Goal: Information Seeking & Learning: Learn about a topic

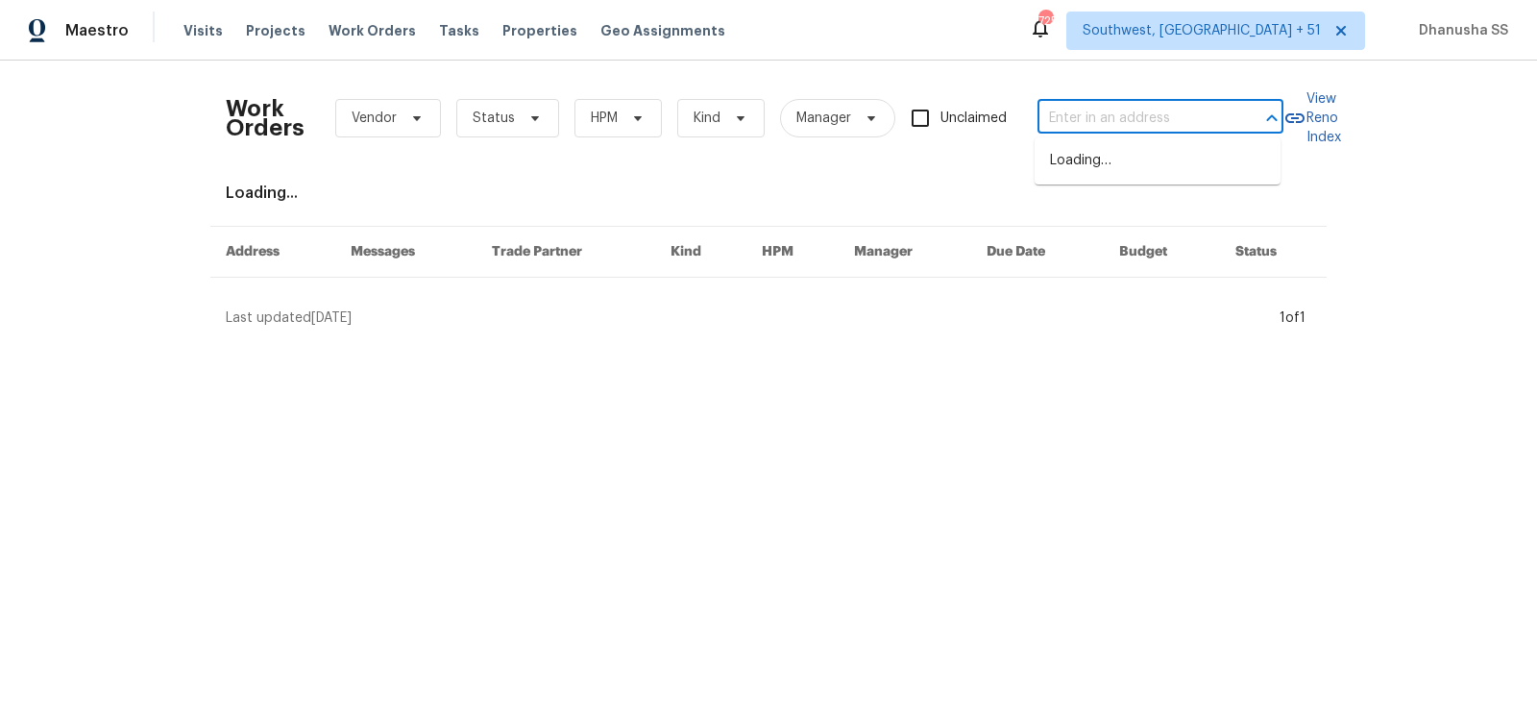
click at [1088, 111] on input "text" at bounding box center [1134, 119] width 192 height 30
paste input "[STREET_ADDRESS]"
type input "[STREET_ADDRESS]"
click at [1088, 173] on li "[STREET_ADDRESS]" at bounding box center [1158, 161] width 246 height 32
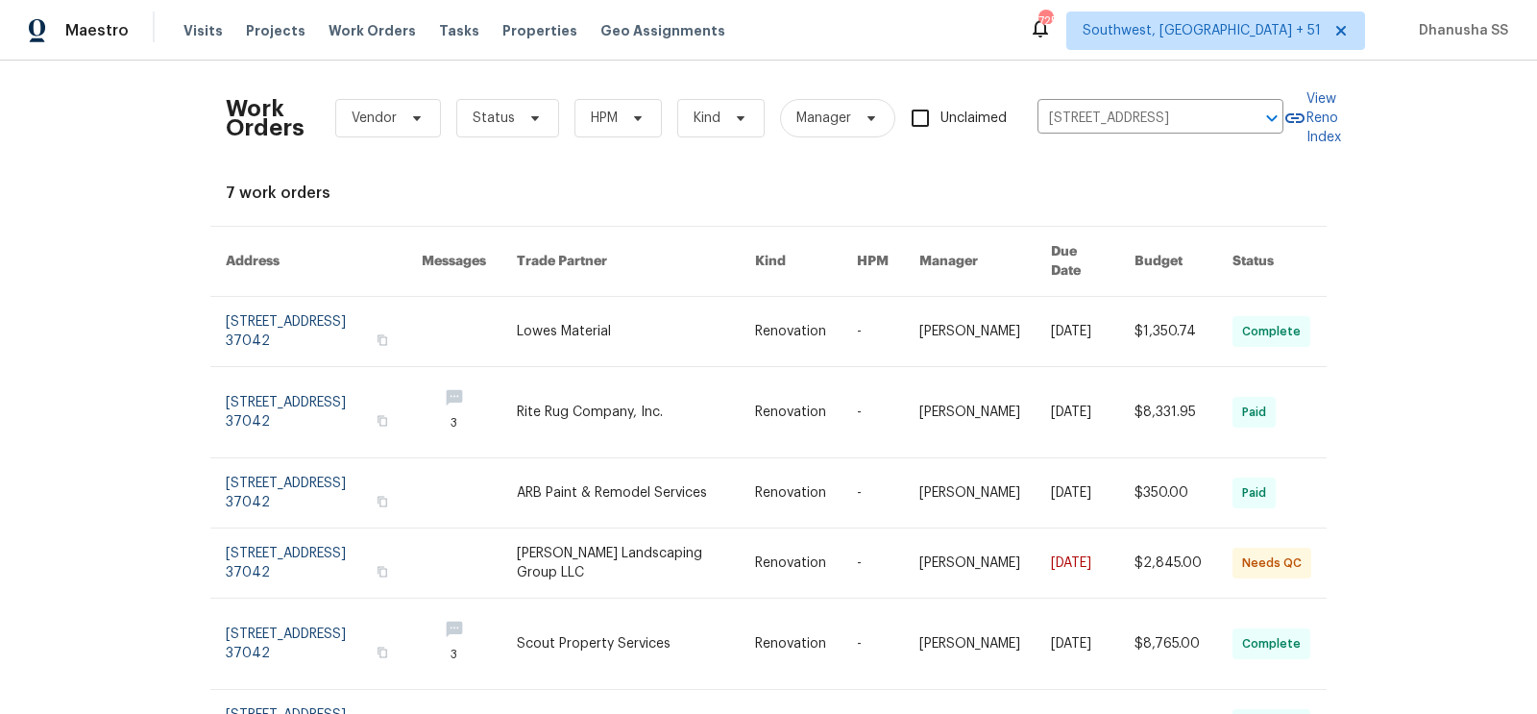
click at [797, 325] on link at bounding box center [806, 331] width 102 height 69
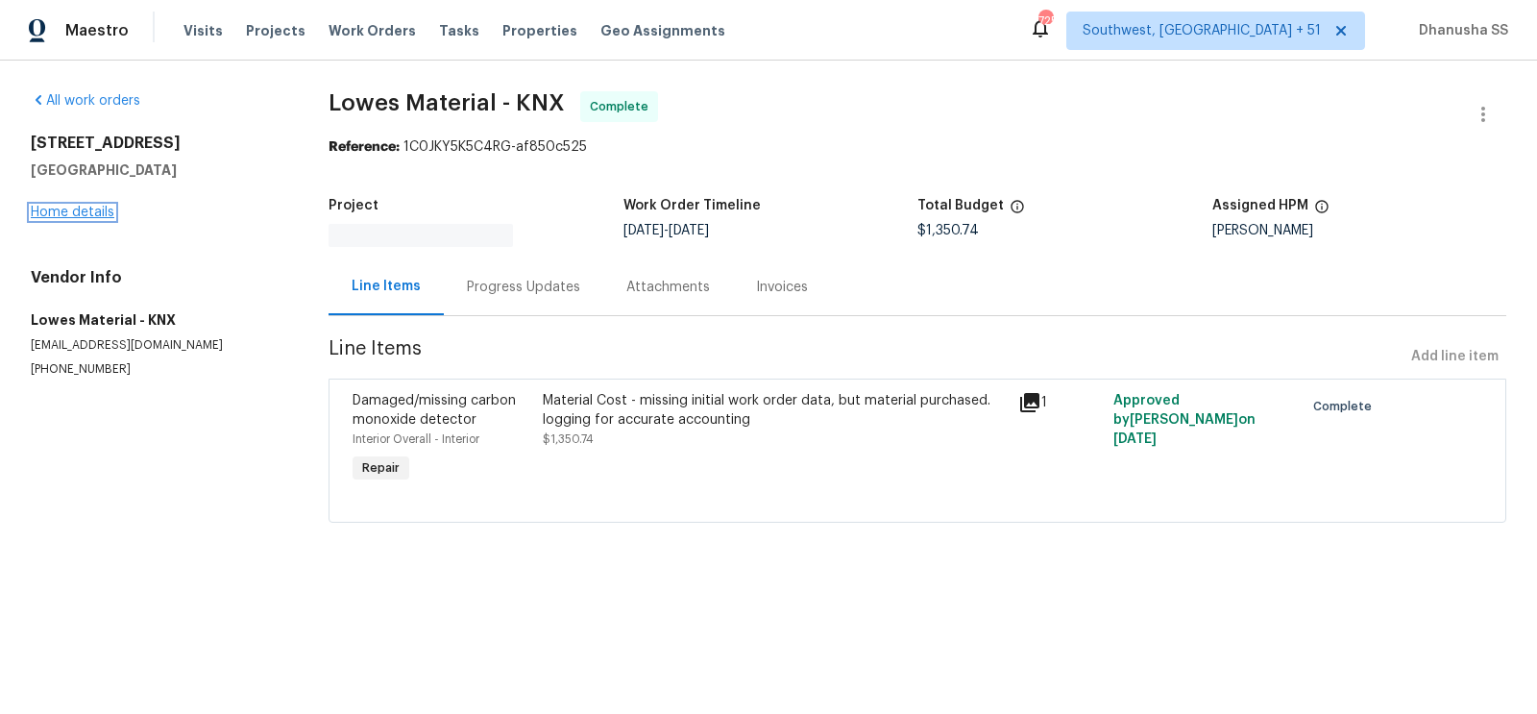
click at [78, 209] on link "Home details" at bounding box center [73, 212] width 84 height 13
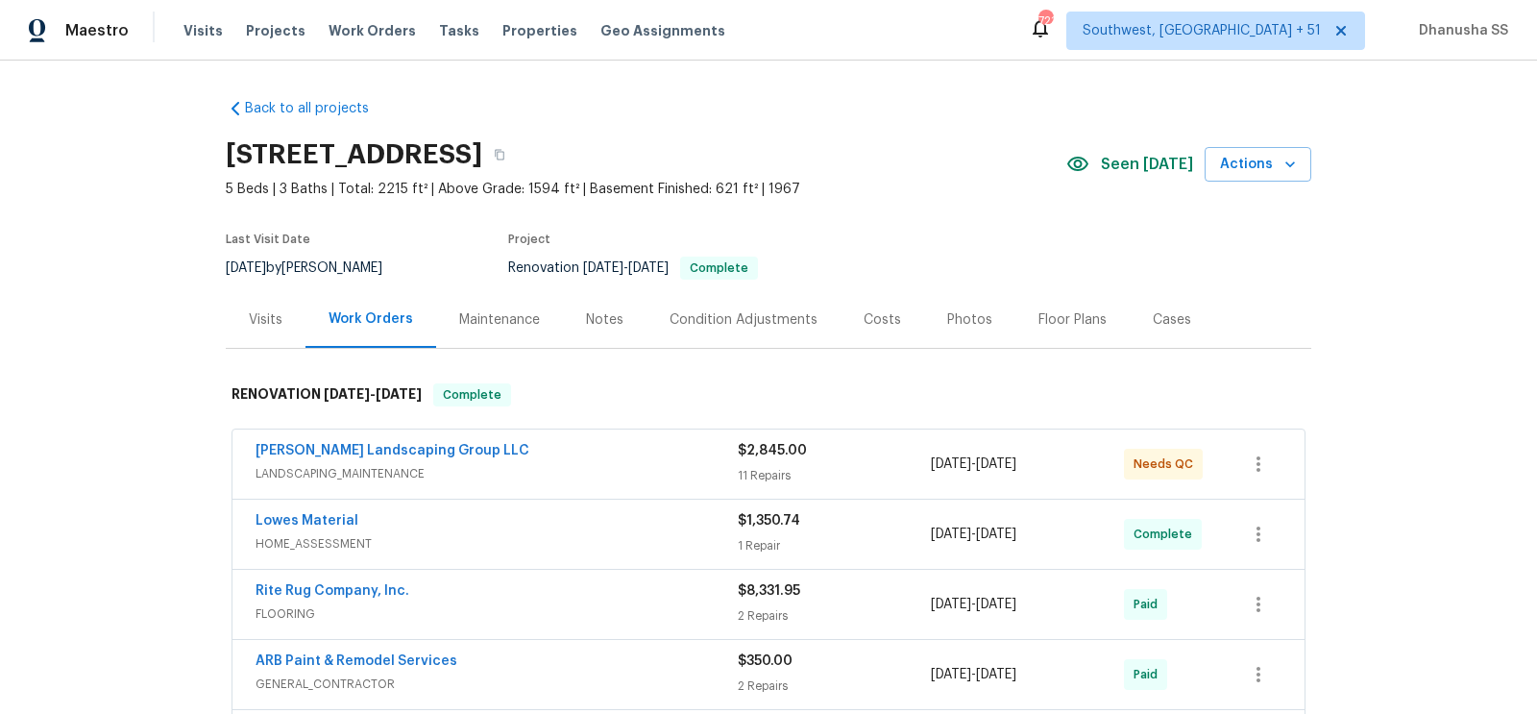
click at [269, 331] on div "Visits" at bounding box center [266, 319] width 80 height 57
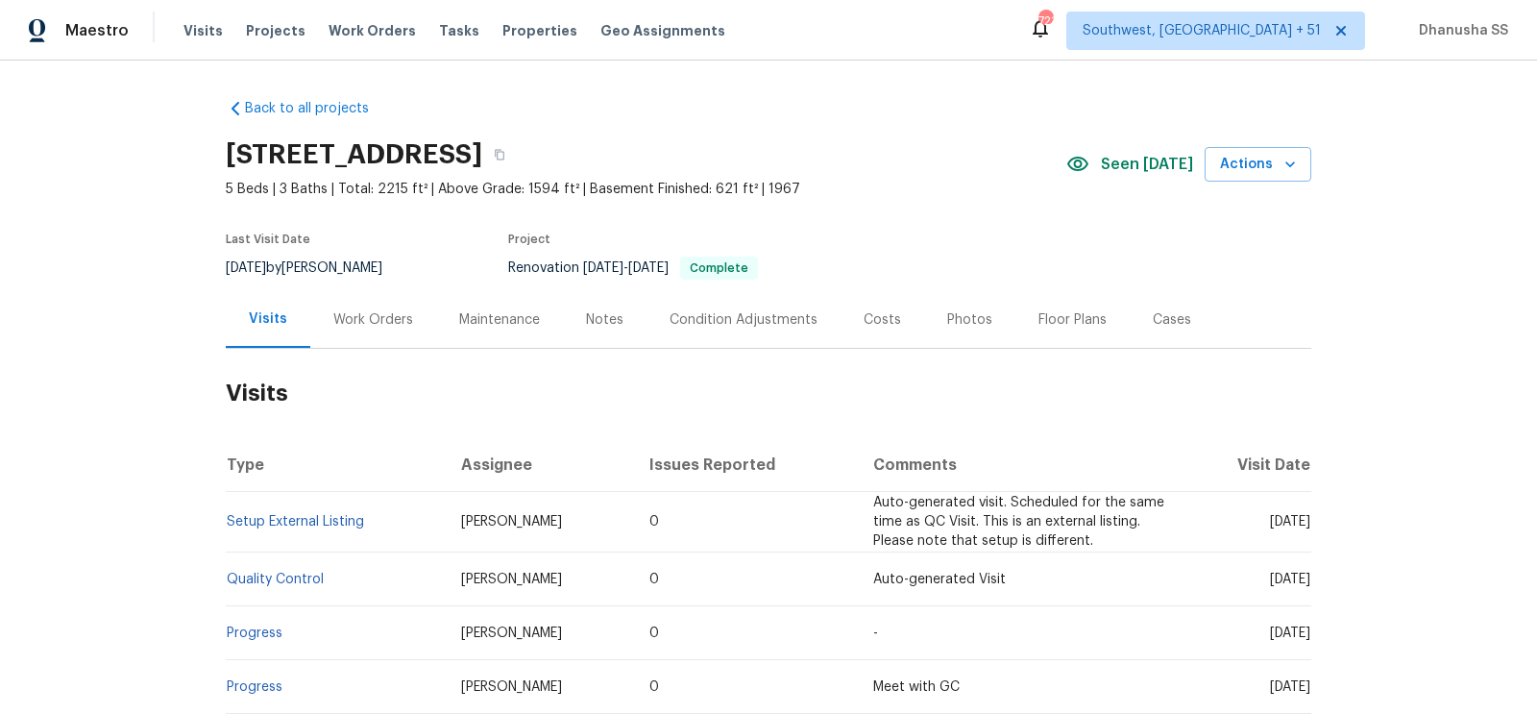
scroll to position [290, 0]
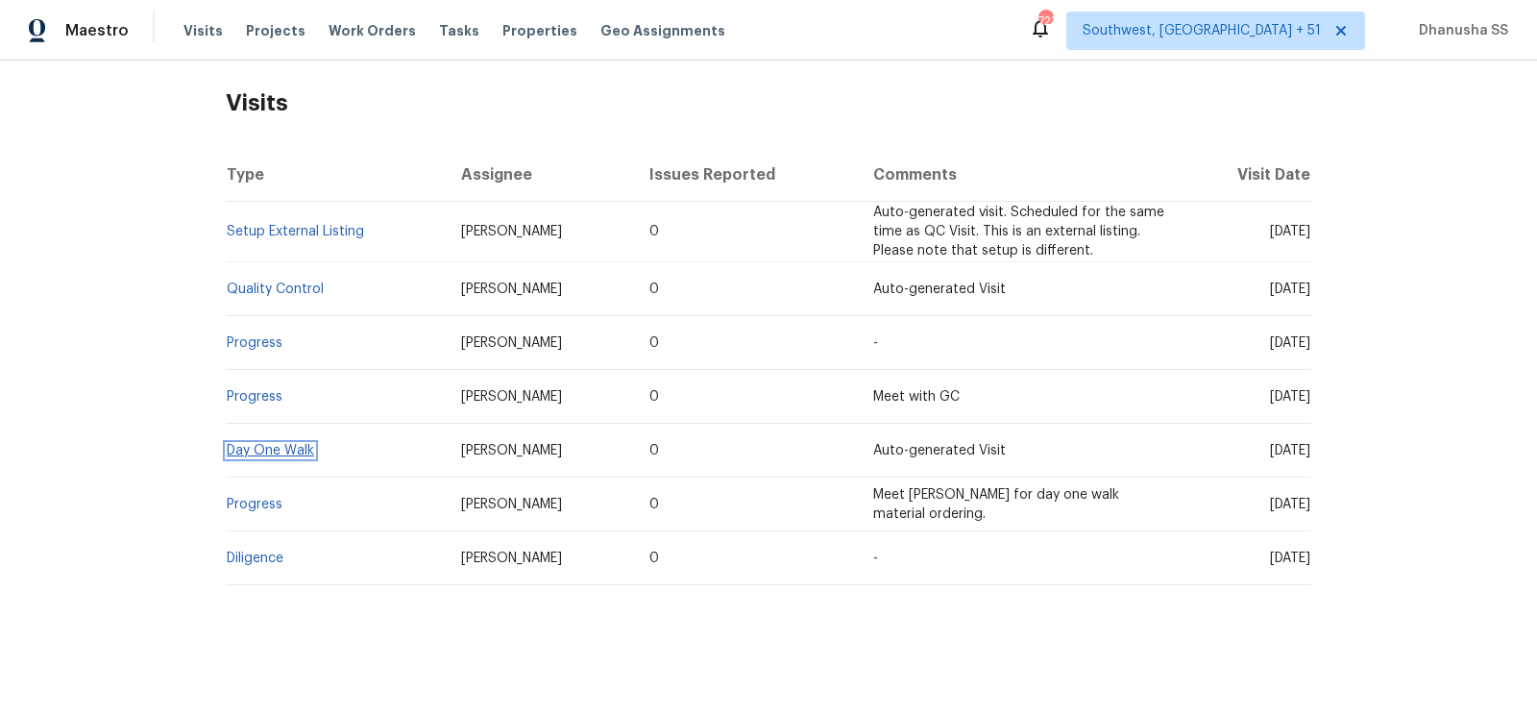
click at [279, 453] on link "Day One Walk" at bounding box center [270, 450] width 87 height 13
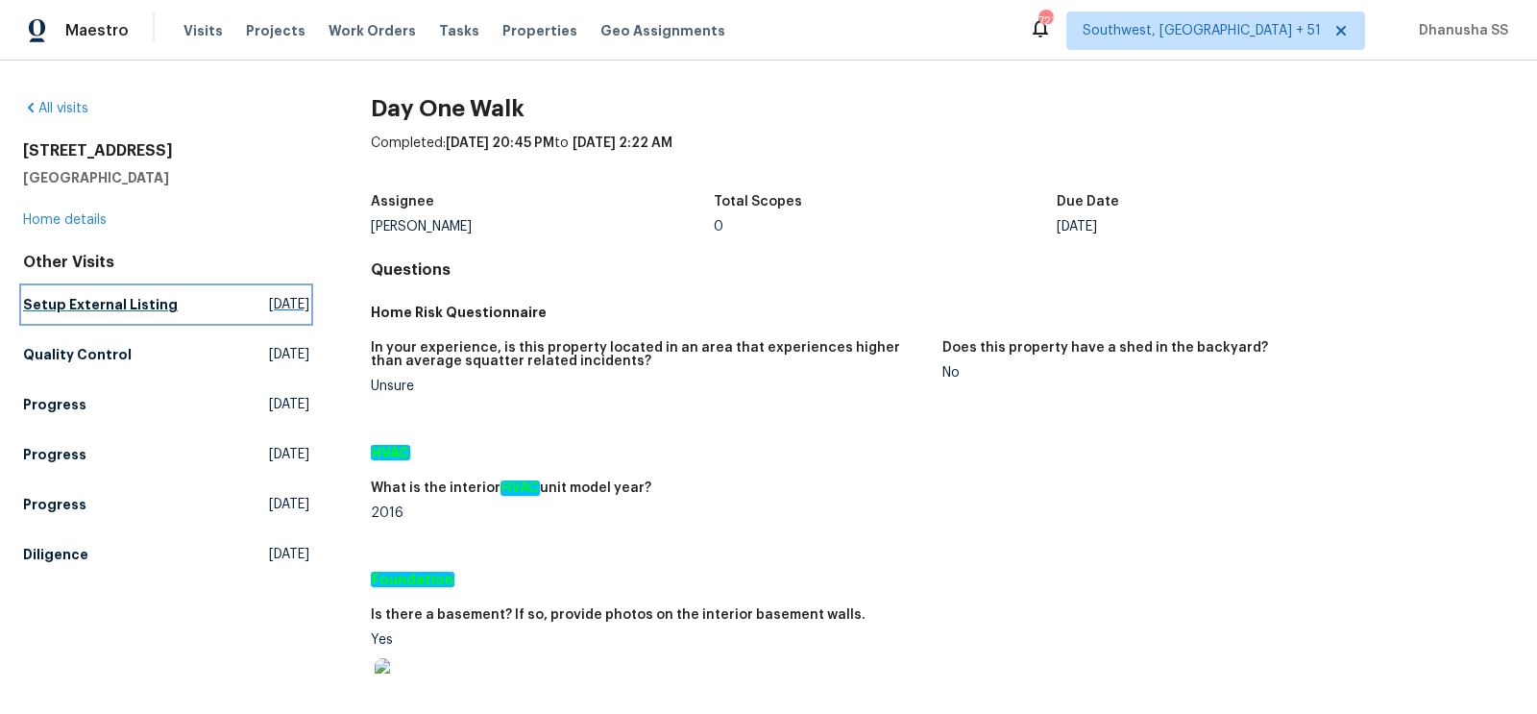
click at [106, 306] on h5 "Setup External Listing" at bounding box center [100, 304] width 155 height 19
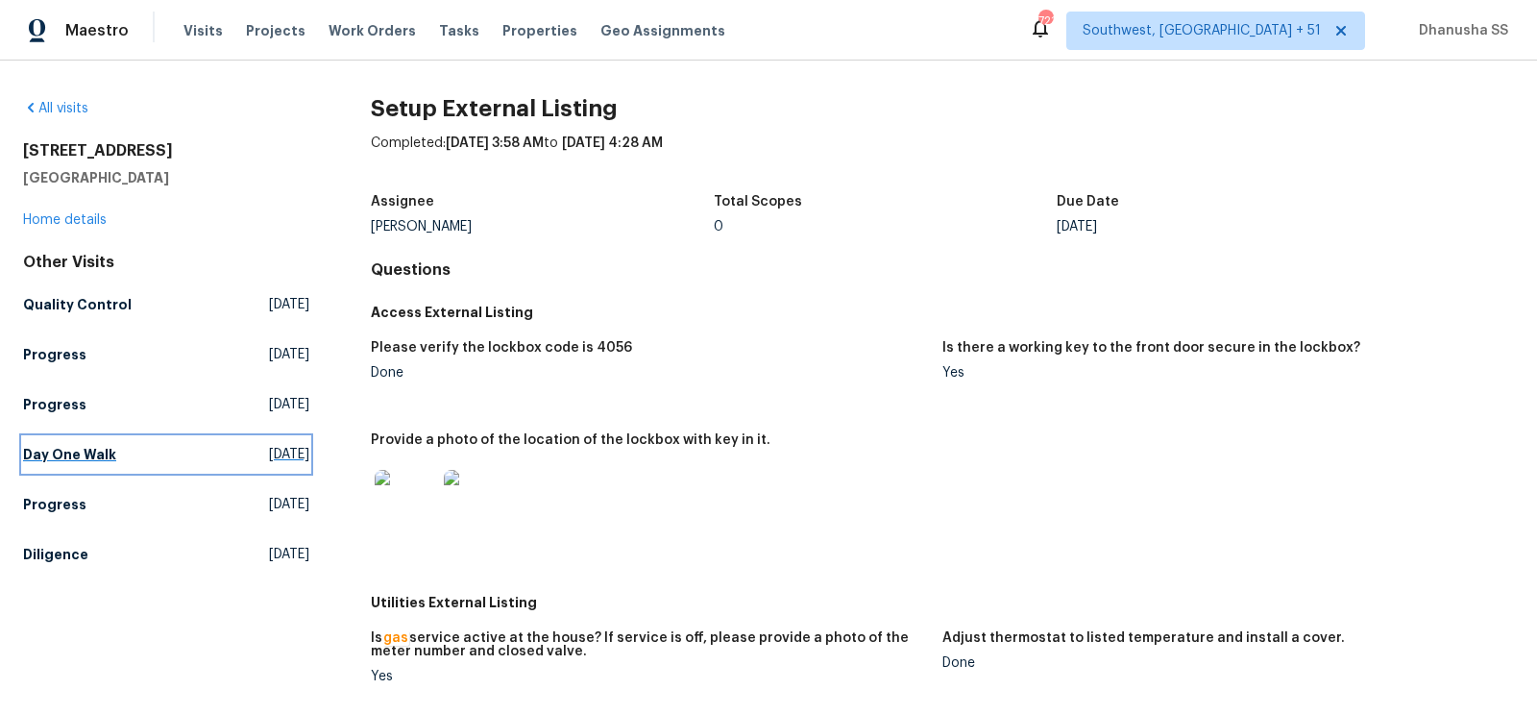
click at [208, 469] on link "Day One Walk Tue, Aug 05 2025" at bounding box center [166, 454] width 286 height 35
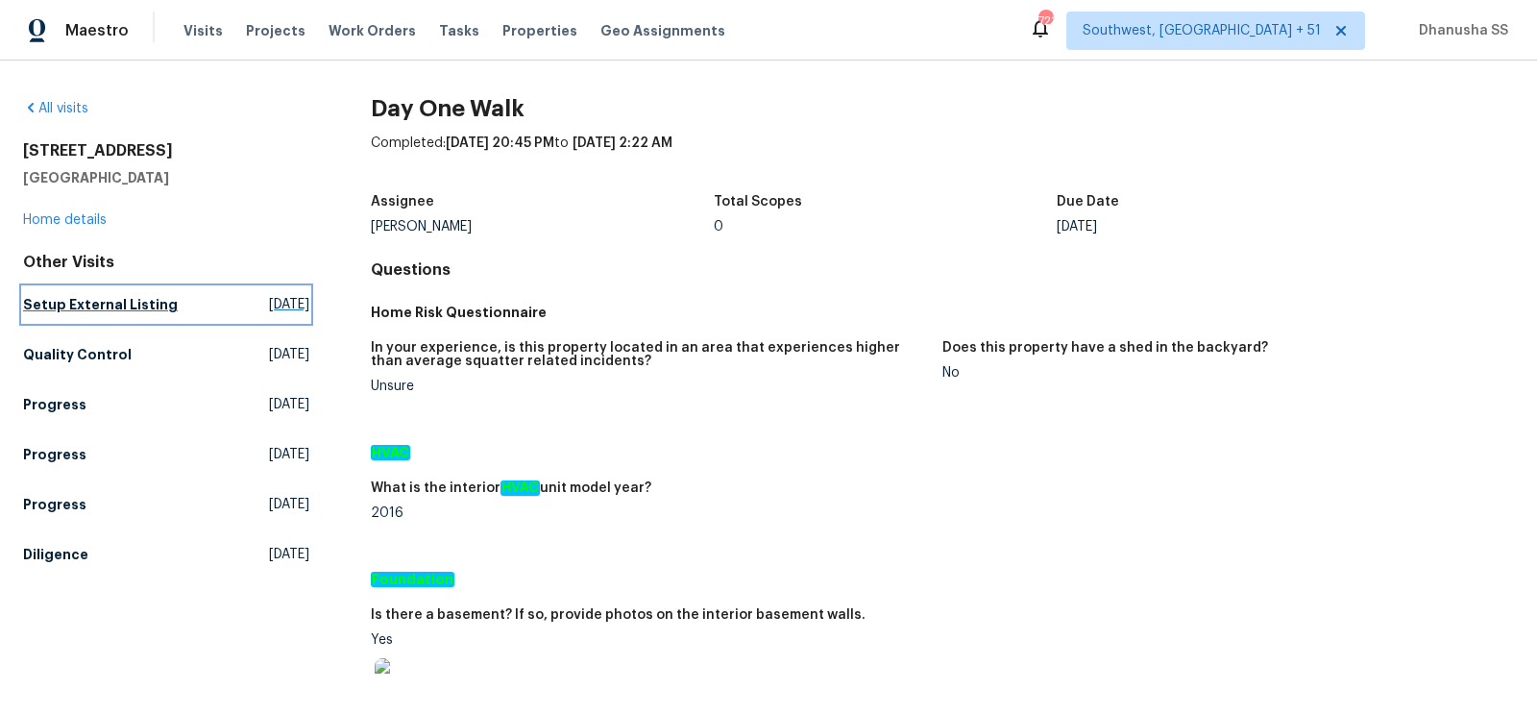
click at [282, 310] on span "Wed, Sep 03 2025" at bounding box center [289, 304] width 40 height 19
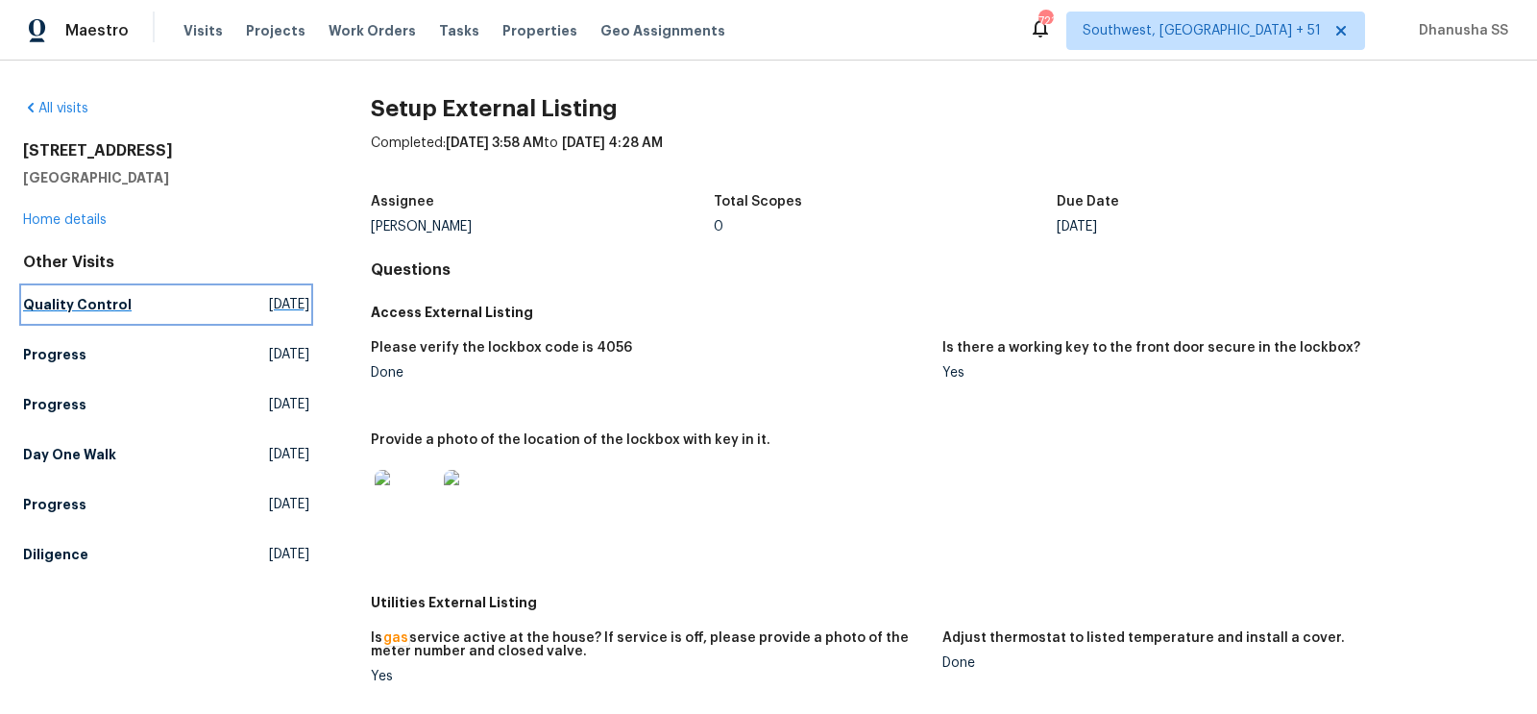
click at [226, 321] on link "Quality Control Tue, Sep 02 2025" at bounding box center [166, 304] width 286 height 35
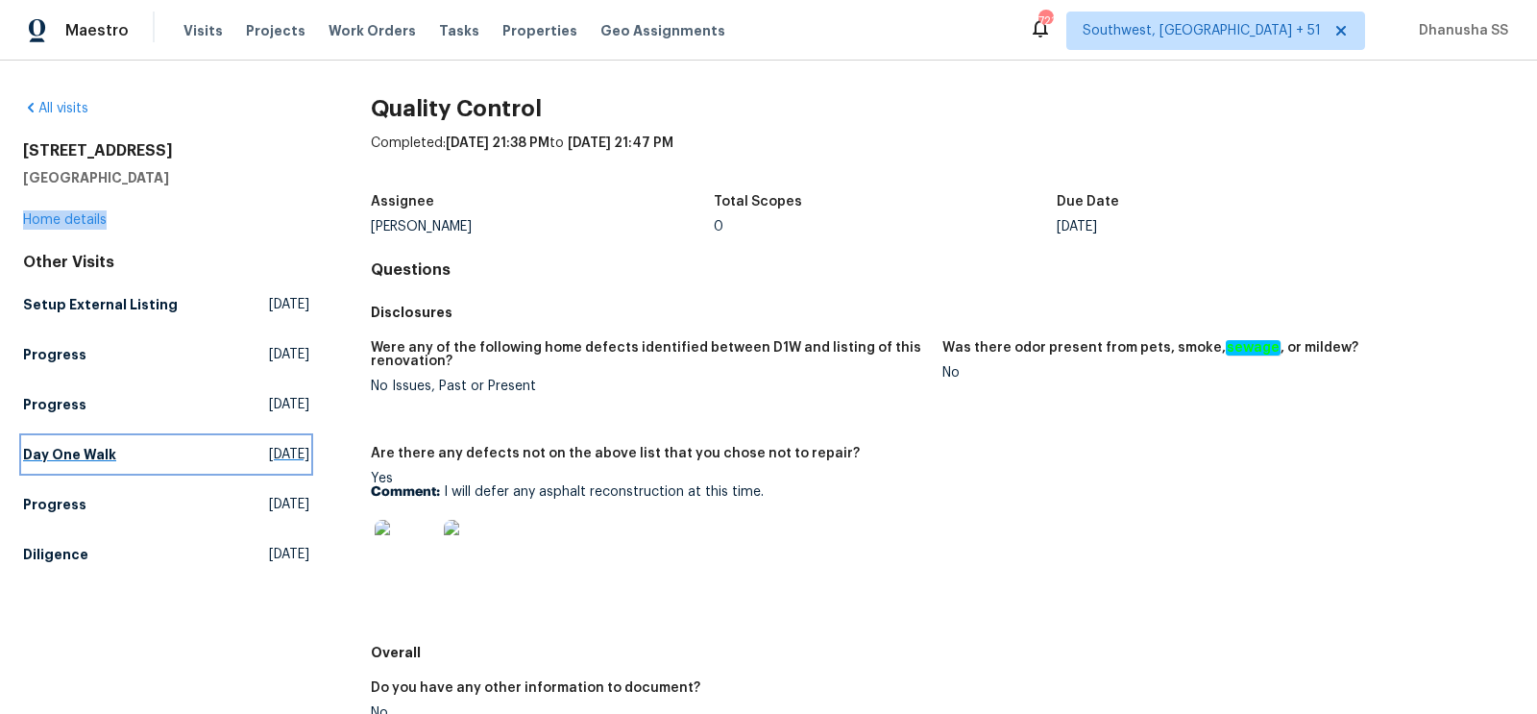
click at [269, 453] on span "Tue, Aug 05 2025" at bounding box center [289, 454] width 40 height 19
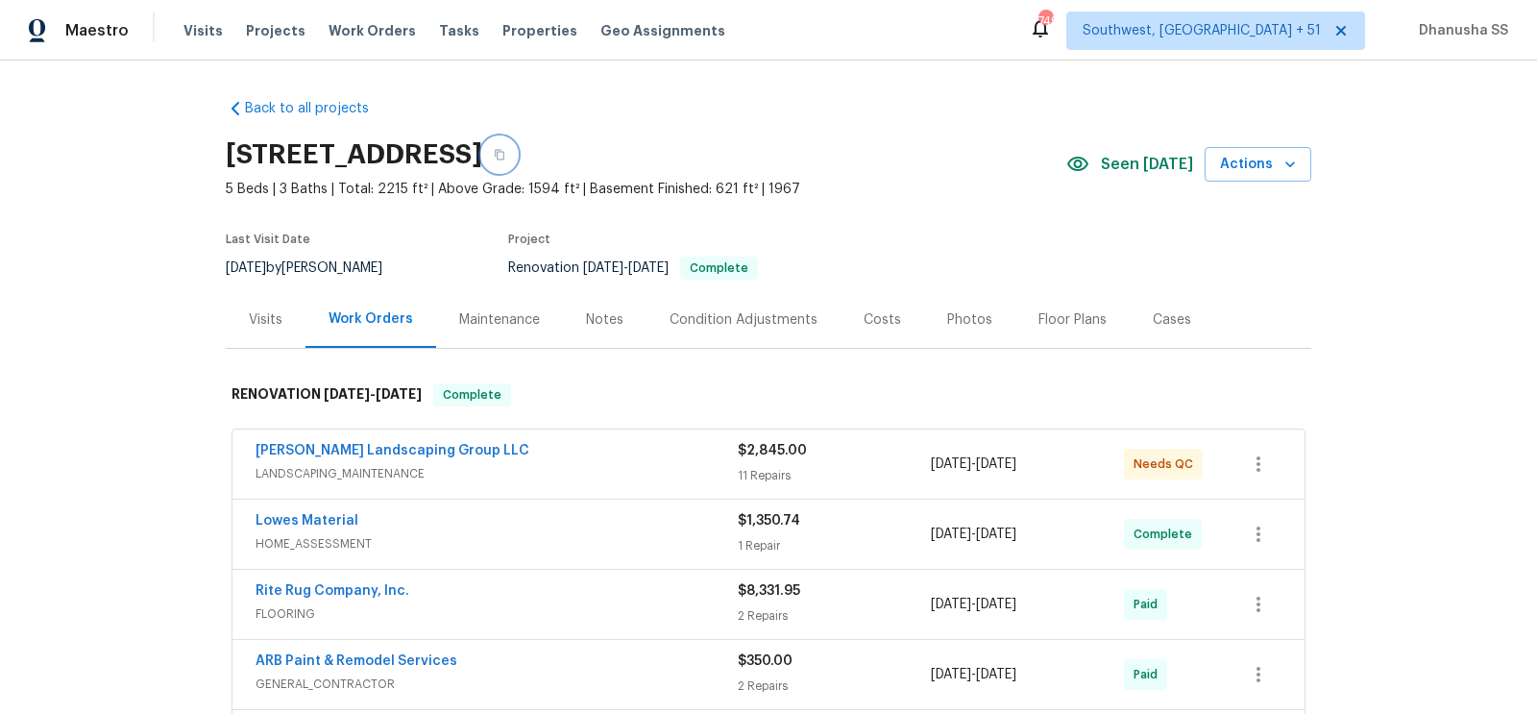
click at [505, 153] on icon "button" at bounding box center [500, 155] width 12 height 12
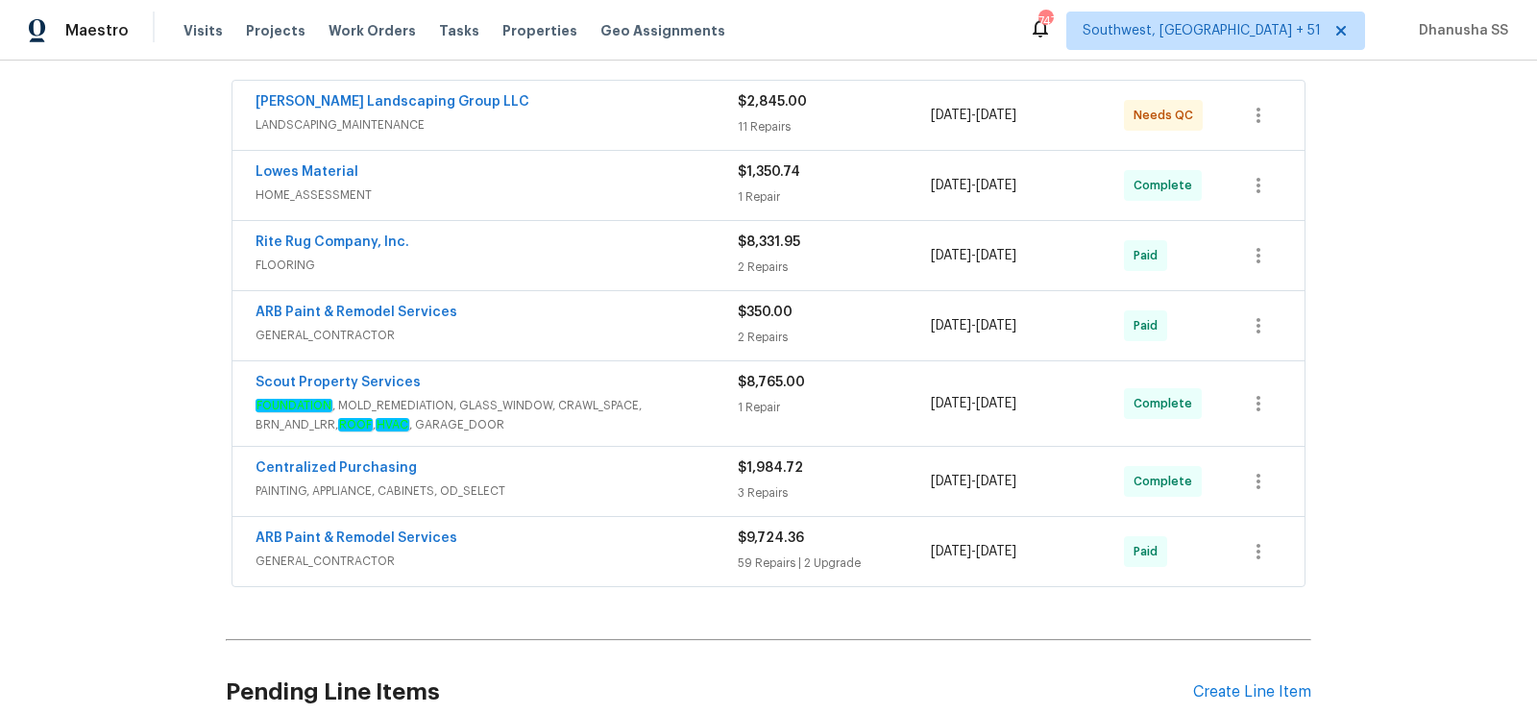
scroll to position [348, 0]
click at [676, 459] on div "Centralized Purchasing" at bounding box center [497, 470] width 482 height 23
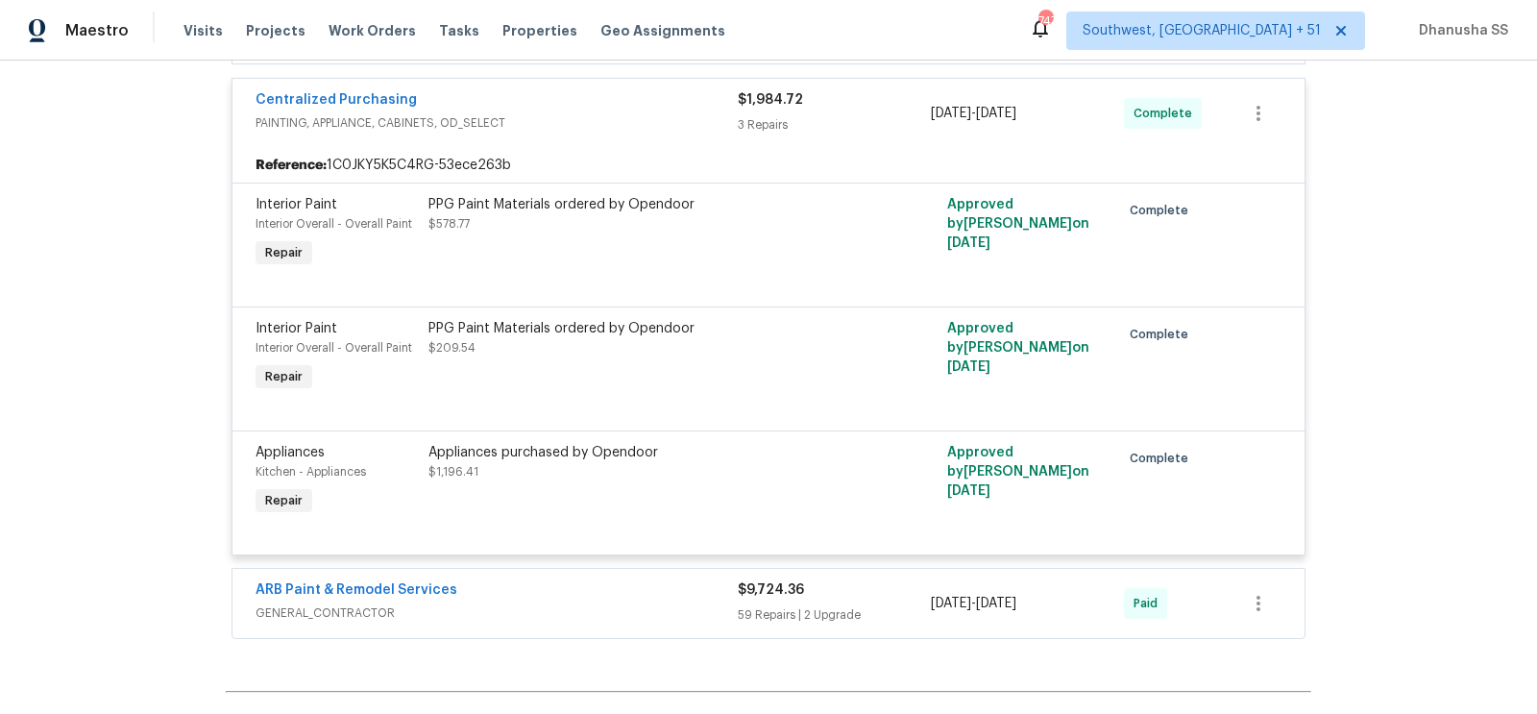
scroll to position [728, 0]
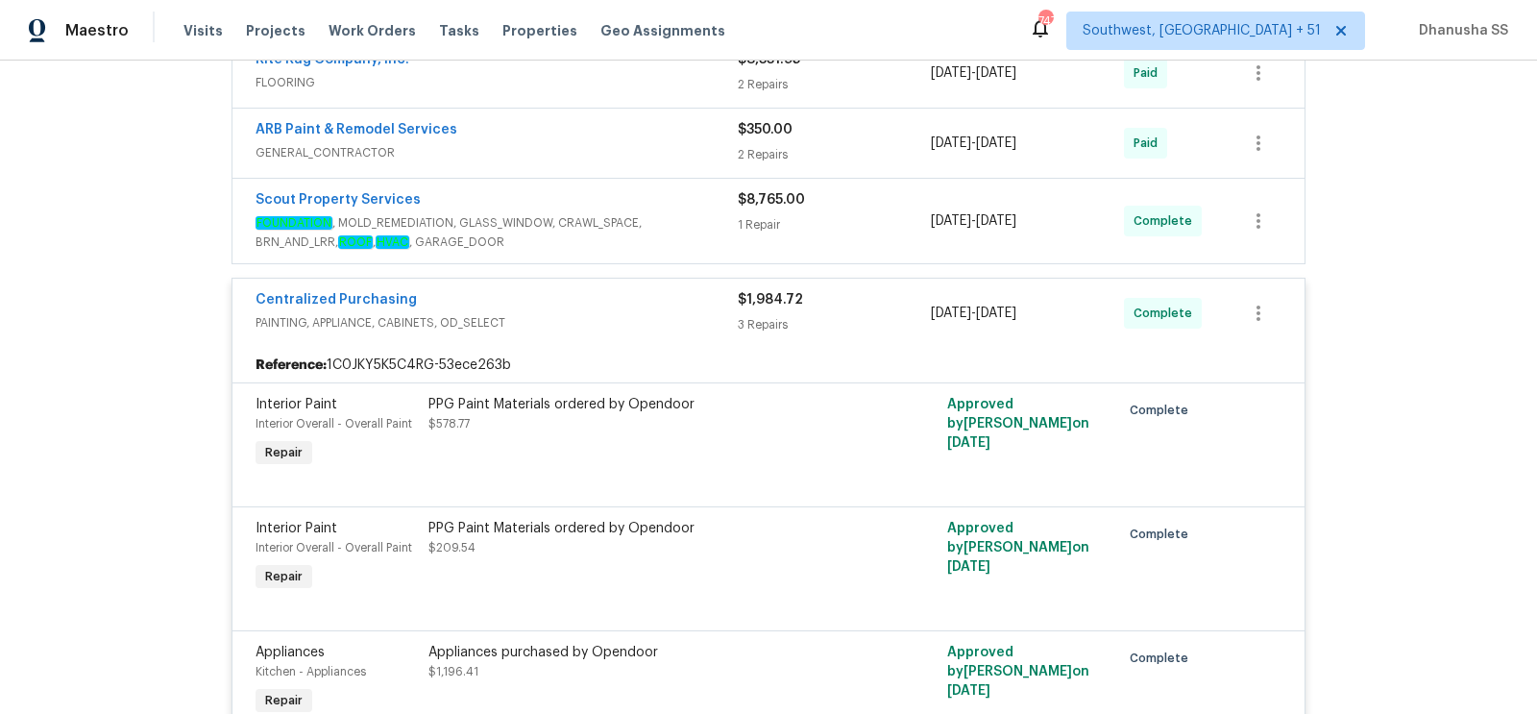
click at [660, 303] on div "Centralized Purchasing" at bounding box center [497, 301] width 482 height 23
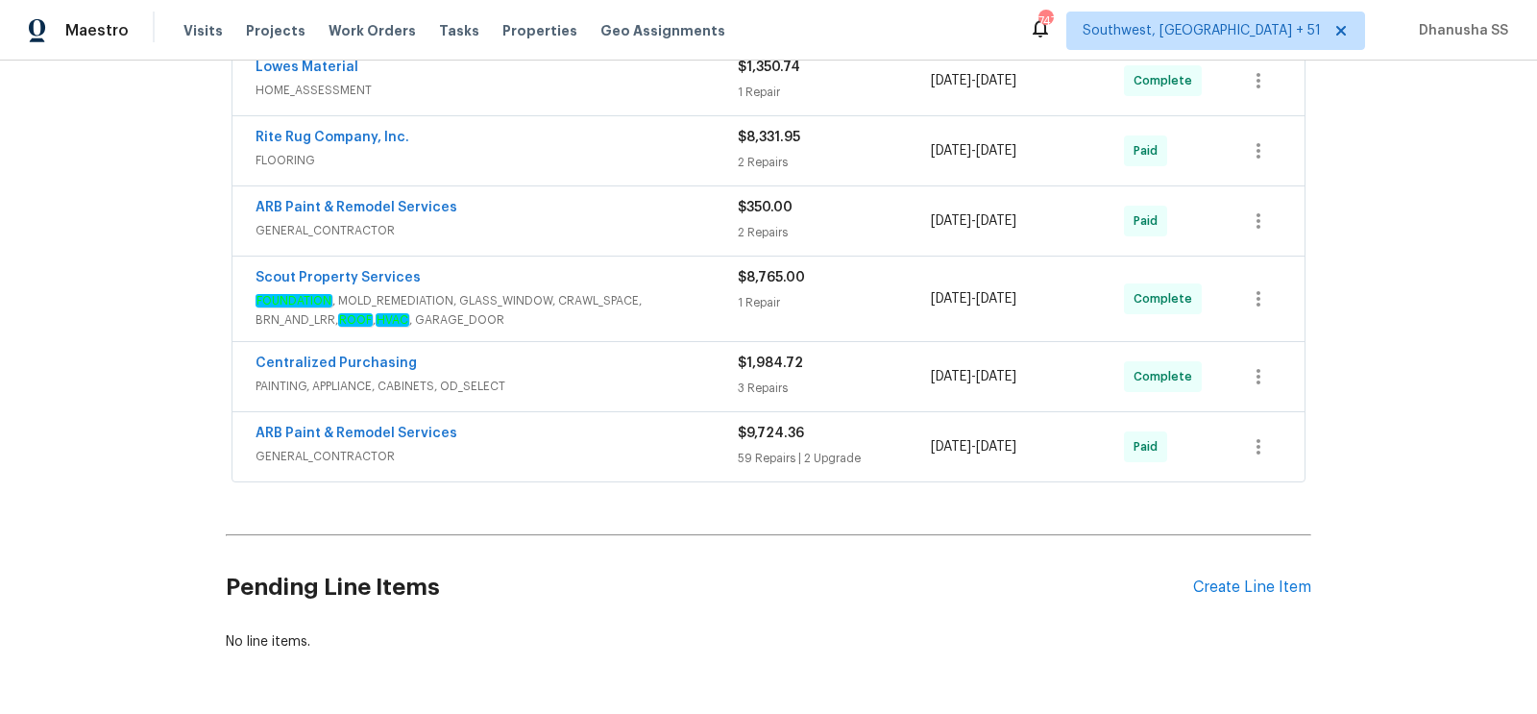
scroll to position [452, 0]
click at [661, 306] on span "FOUNDATION , MOLD_REMEDIATION, GLASS_WINDOW, CRAWL_SPACE, BRN_AND_LRR, ROOF , H…" at bounding box center [497, 312] width 482 height 38
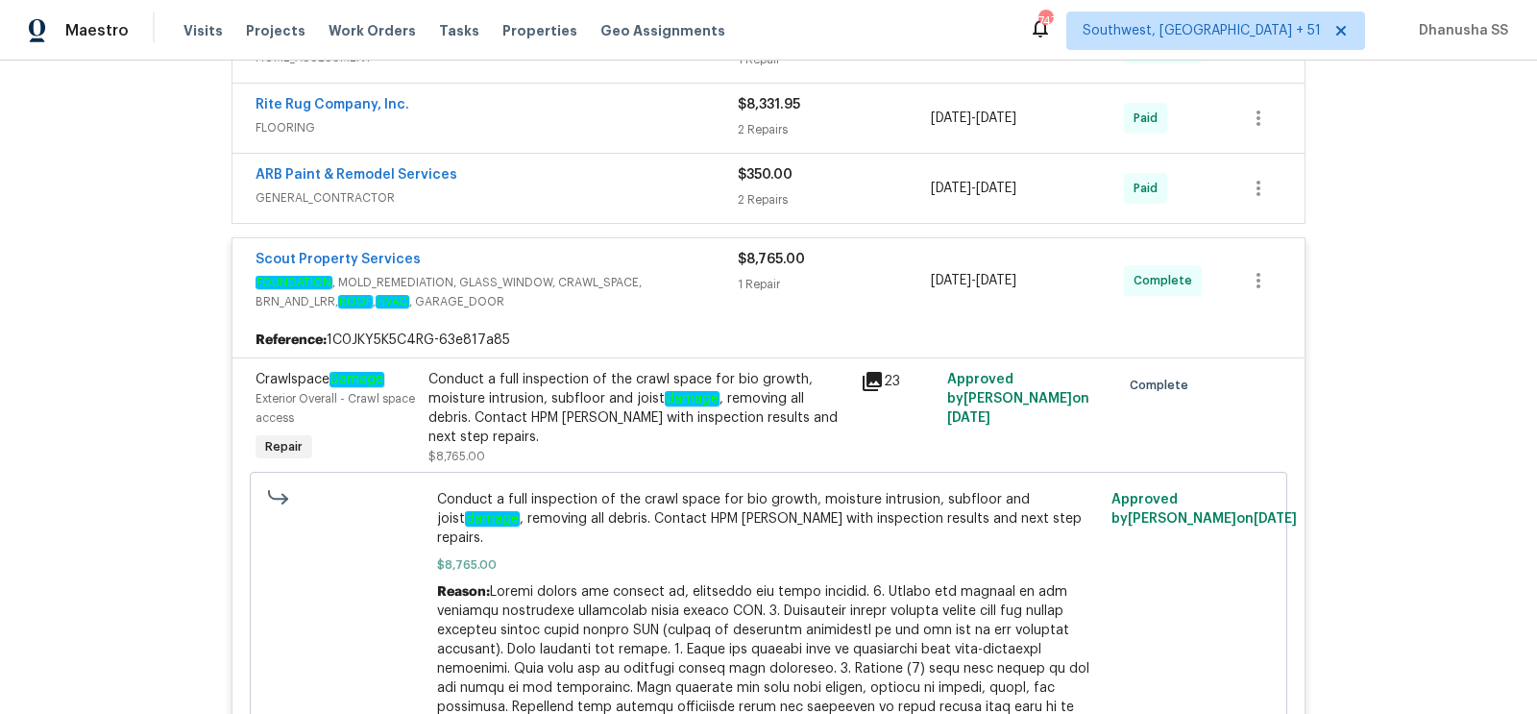
scroll to position [493, 0]
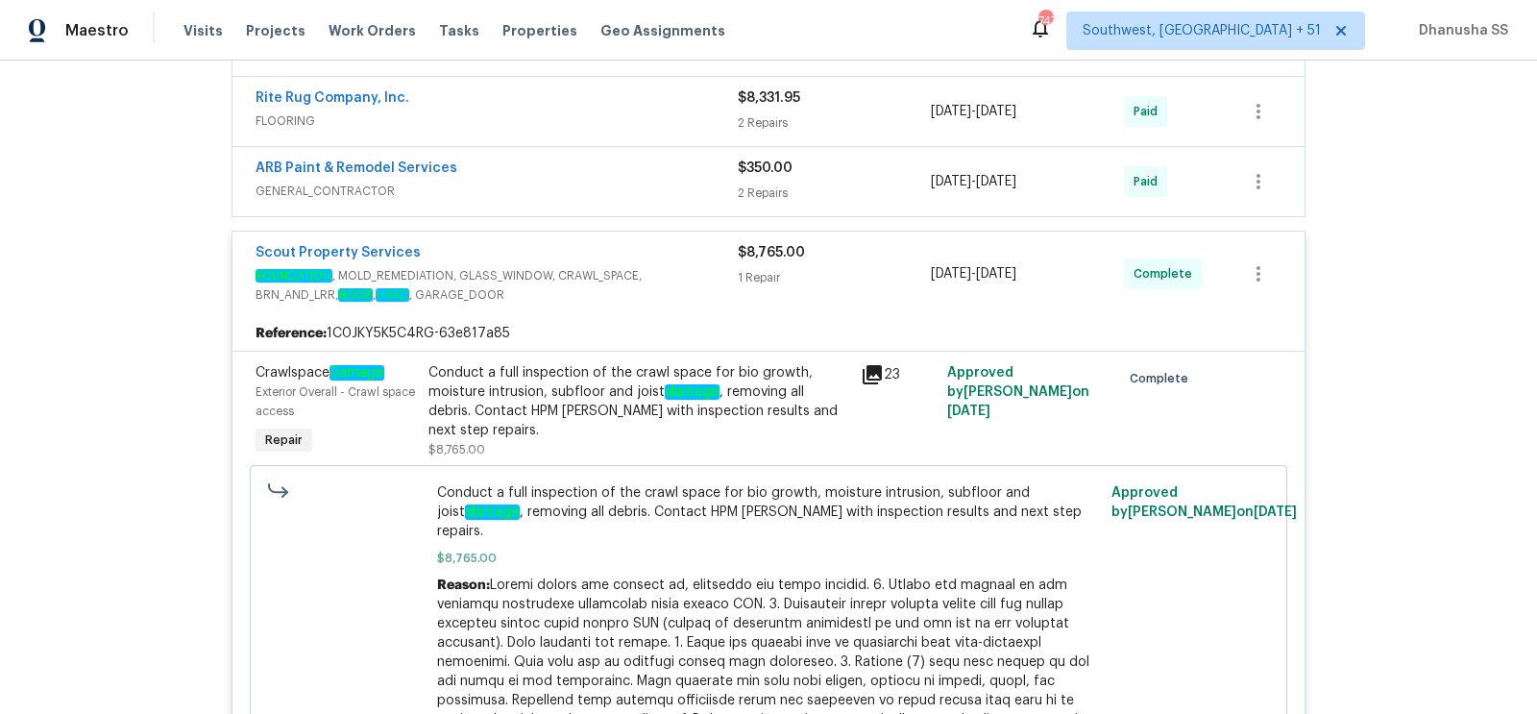
click at [616, 182] on span "GENERAL_CONTRACTOR" at bounding box center [497, 191] width 482 height 19
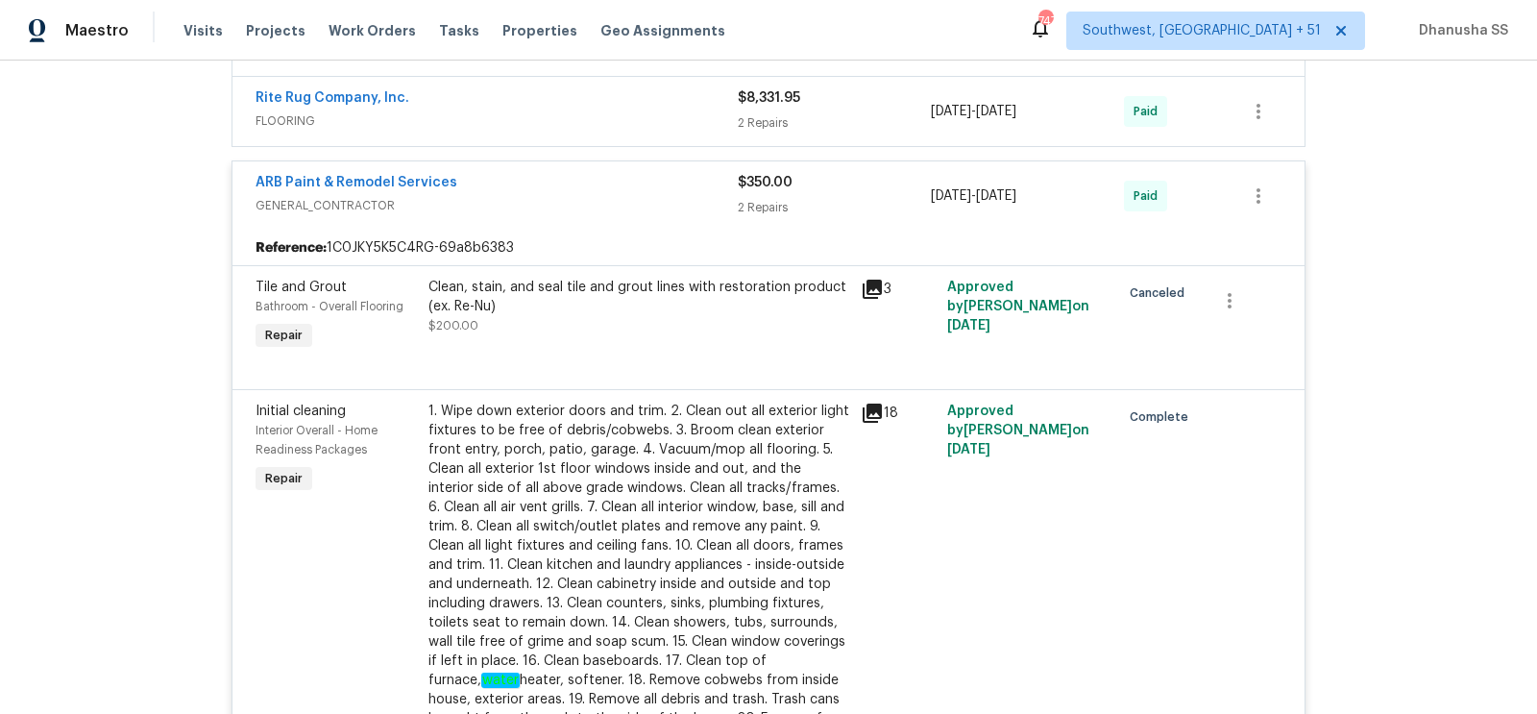
click at [633, 205] on span "GENERAL_CONTRACTOR" at bounding box center [497, 205] width 482 height 19
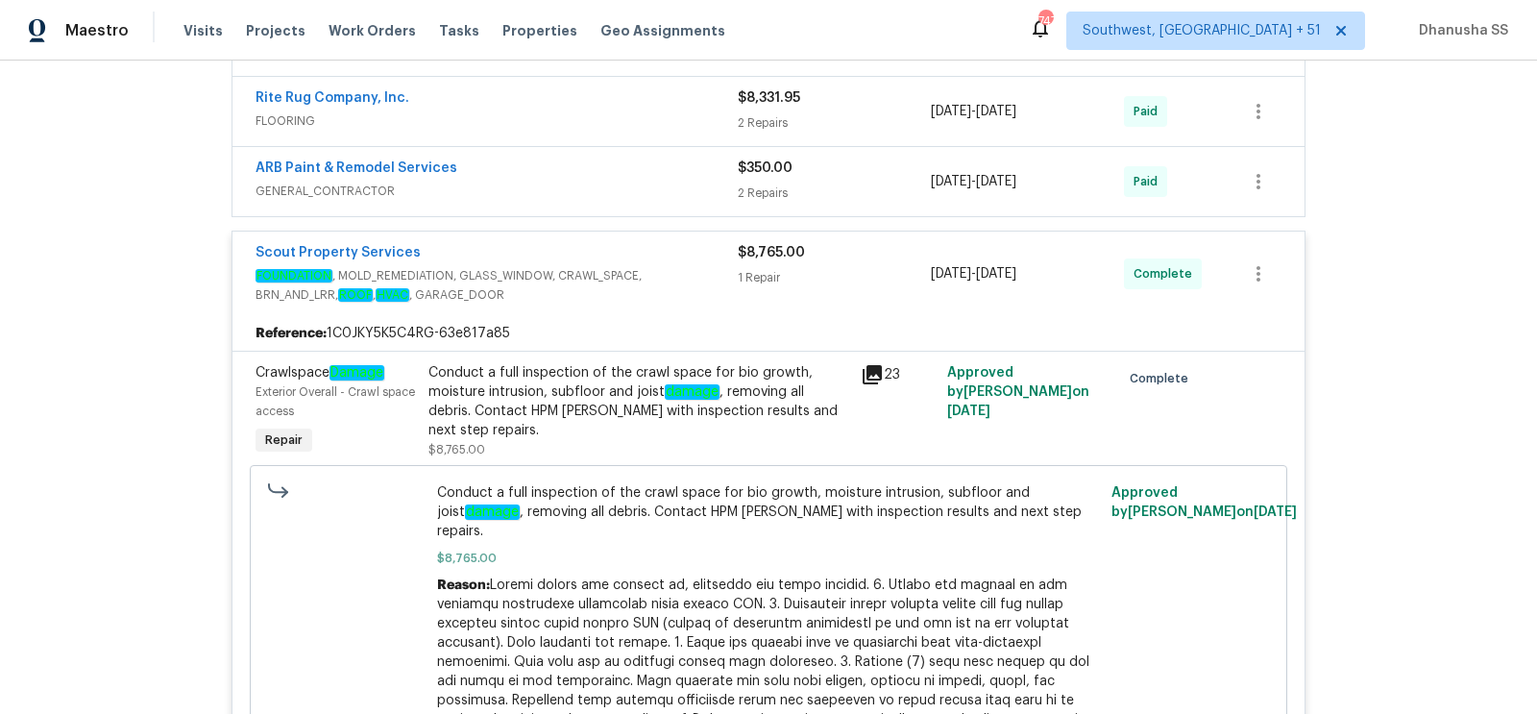
click at [673, 113] on span "FLOORING" at bounding box center [497, 120] width 482 height 19
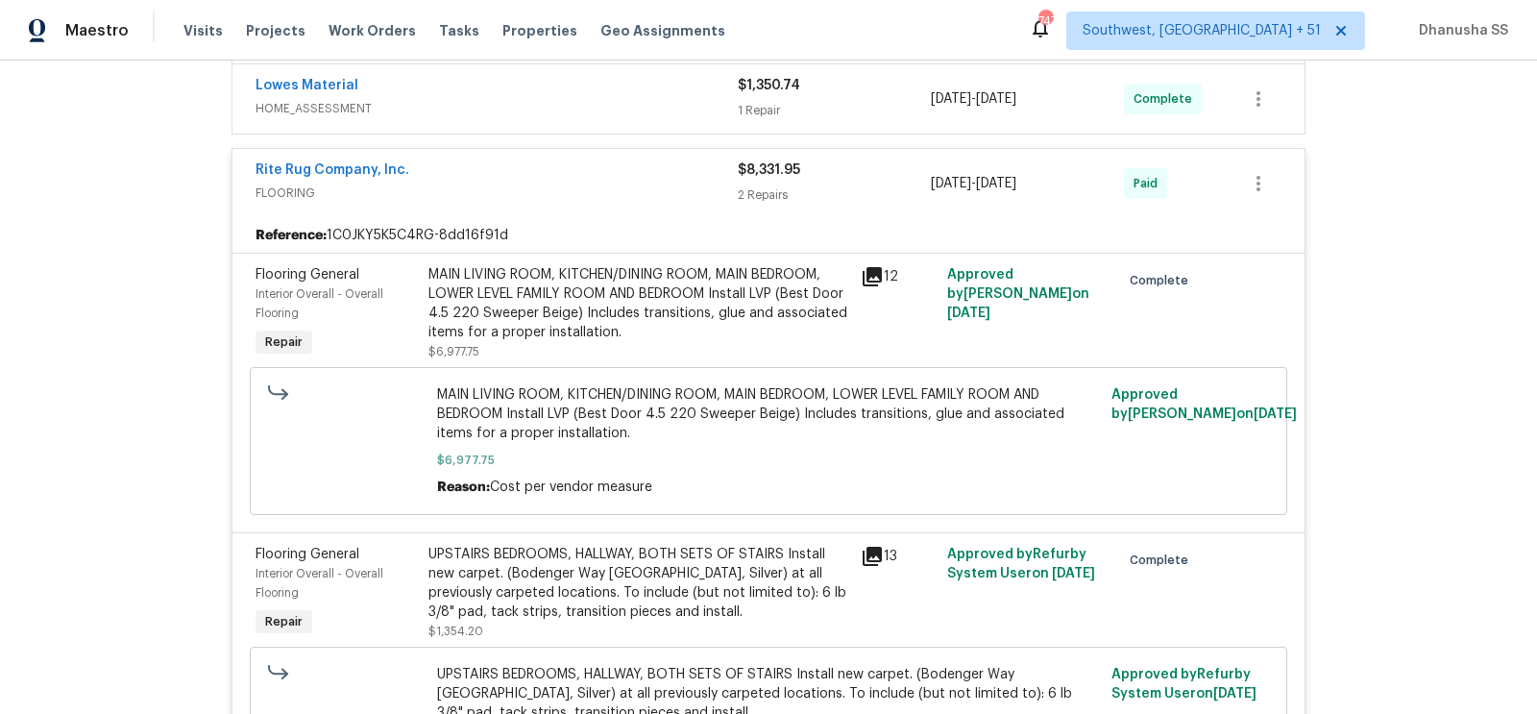
scroll to position [602, 0]
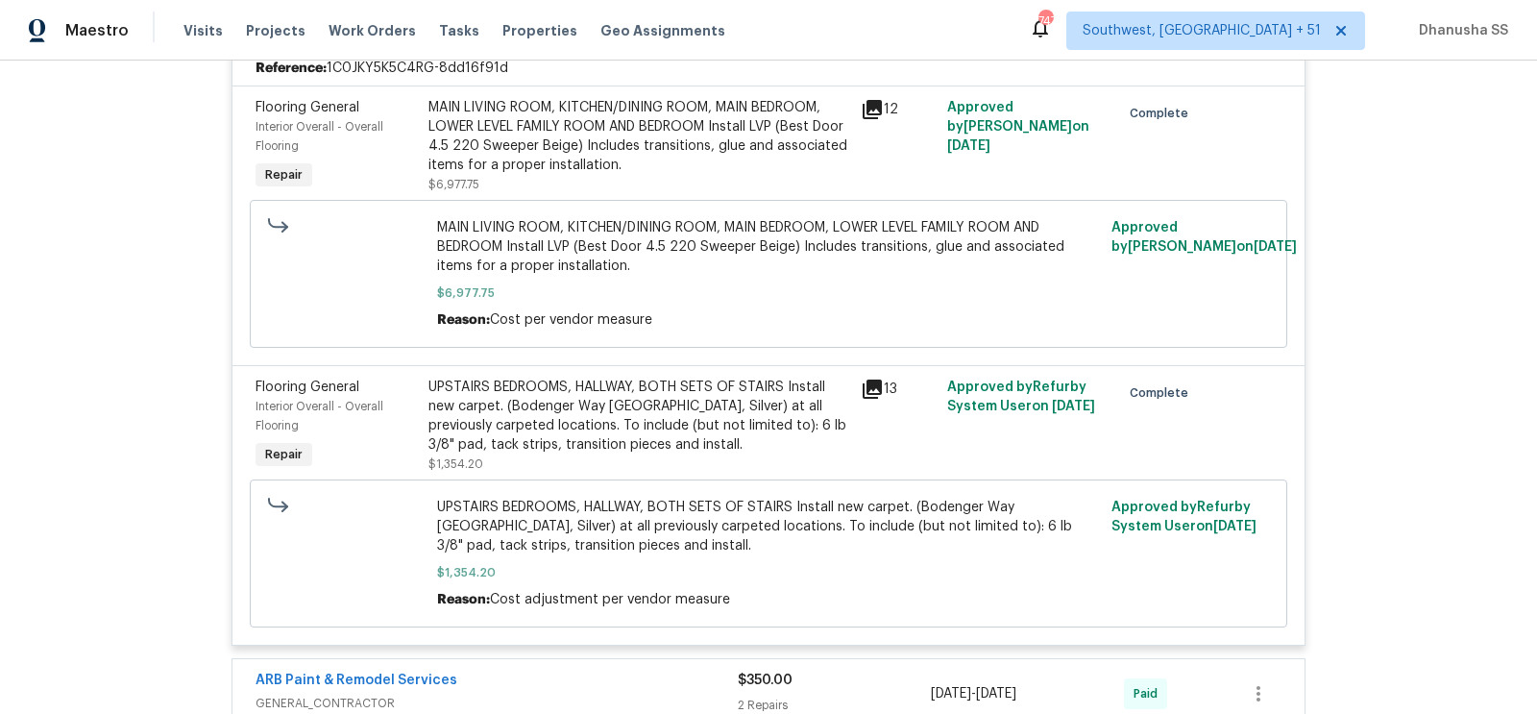
click at [628, 418] on div "UPSTAIRS BEDROOMS, HALLWAY, BOTH SETS OF STAIRS Install new carpet. (Bodenger W…" at bounding box center [639, 416] width 421 height 77
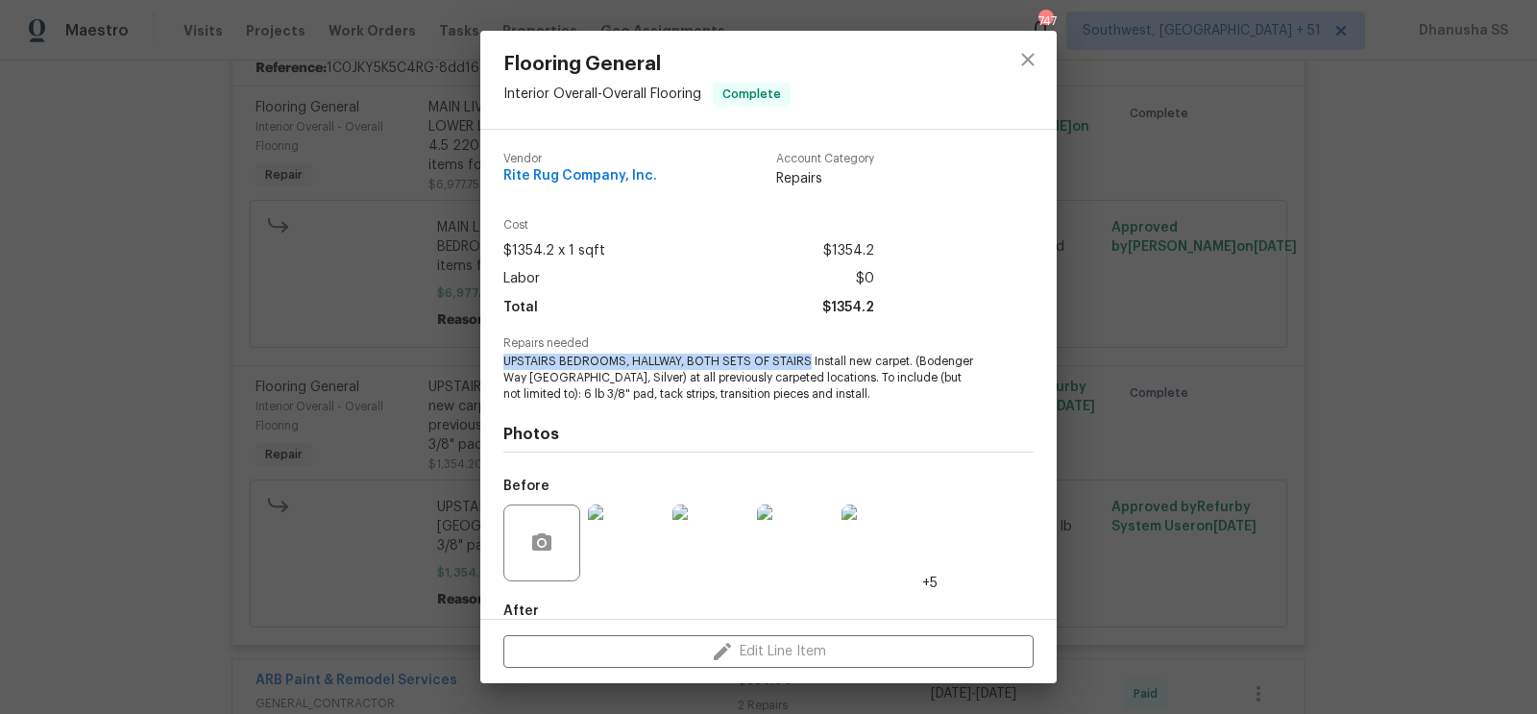
drag, startPoint x: 500, startPoint y: 361, endPoint x: 807, endPoint y: 358, distance: 307.5
click at [807, 358] on div "Vendor Rite Rug Company, Inc. Account Category Repairs Cost $1354.2 x 1 sqft $1…" at bounding box center [768, 374] width 576 height 489
copy span "UPSTAIRS BEDROOMS, HALLWAY, BOTH SETS OF STAIRS"
click at [1032, 51] on icon "close" at bounding box center [1028, 59] width 23 height 23
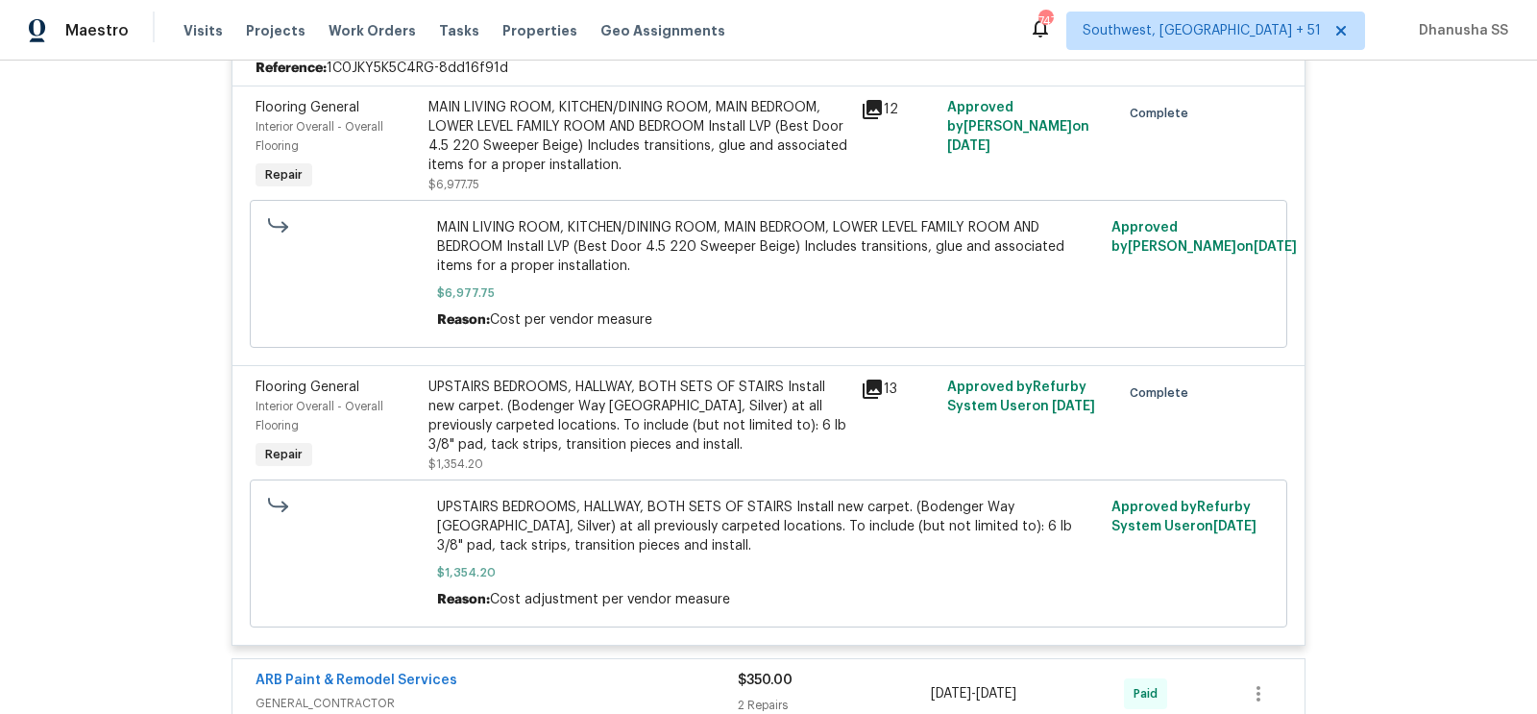
click at [650, 108] on div "MAIN LIVING ROOM, KITCHEN/DINING ROOM, MAIN BEDROOM, LOWER LEVEL FAMILY ROOM AN…" at bounding box center [639, 136] width 421 height 77
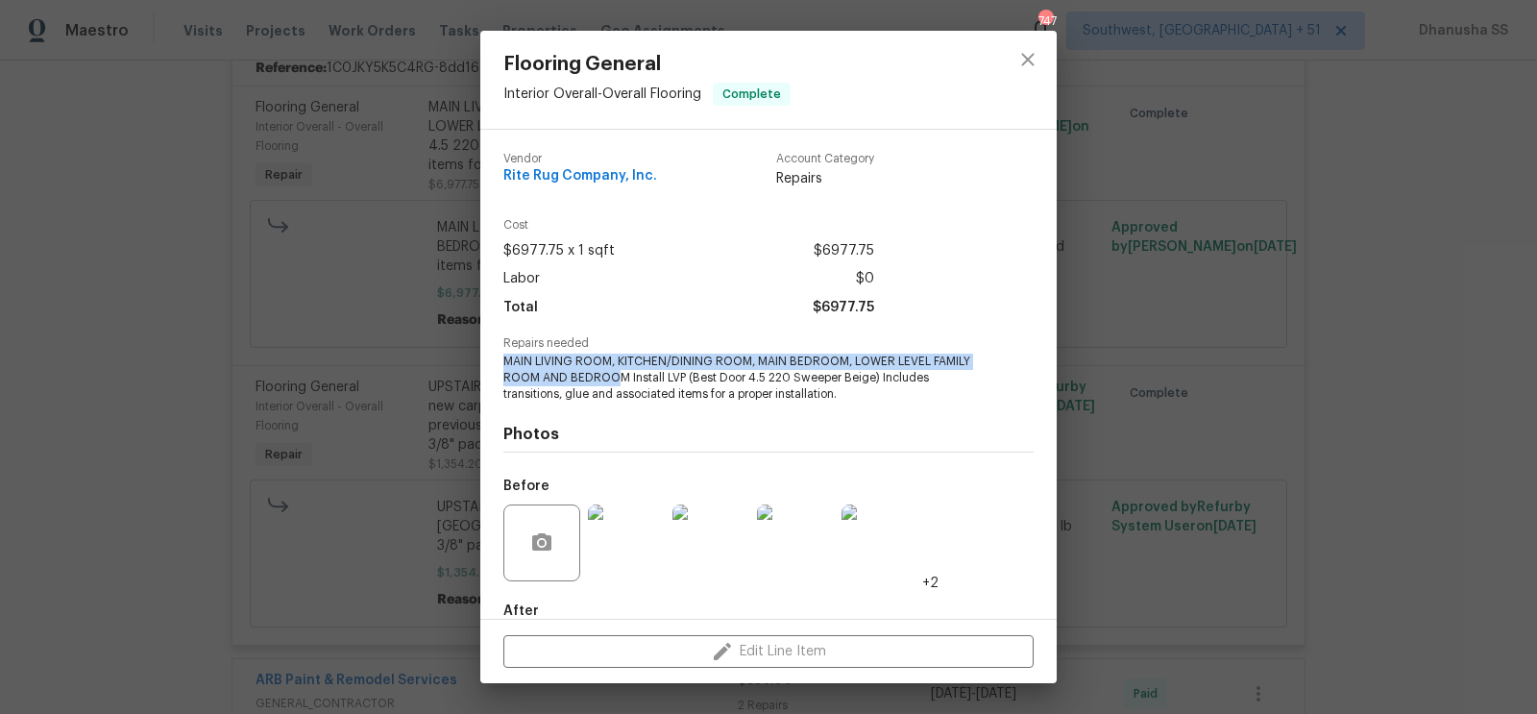
drag, startPoint x: 503, startPoint y: 358, endPoint x: 620, endPoint y: 370, distance: 116.8
click at [620, 370] on span "MAIN LIVING ROOM, KITCHEN/DINING ROOM, MAIN BEDROOM, LOWER LEVEL FAMILY ROOM AN…" at bounding box center [742, 378] width 478 height 48
click at [503, 364] on span "MAIN LIVING ROOM, KITCHEN/DINING ROOM, MAIN BEDROOM, LOWER LEVEL FAMILY ROOM AN…" at bounding box center [742, 378] width 478 height 48
drag, startPoint x: 502, startPoint y: 364, endPoint x: 625, endPoint y: 377, distance: 122.7
click at [625, 377] on span "MAIN LIVING ROOM, KITCHEN/DINING ROOM, MAIN BEDROOM, LOWER LEVEL FAMILY ROOM AN…" at bounding box center [742, 378] width 478 height 48
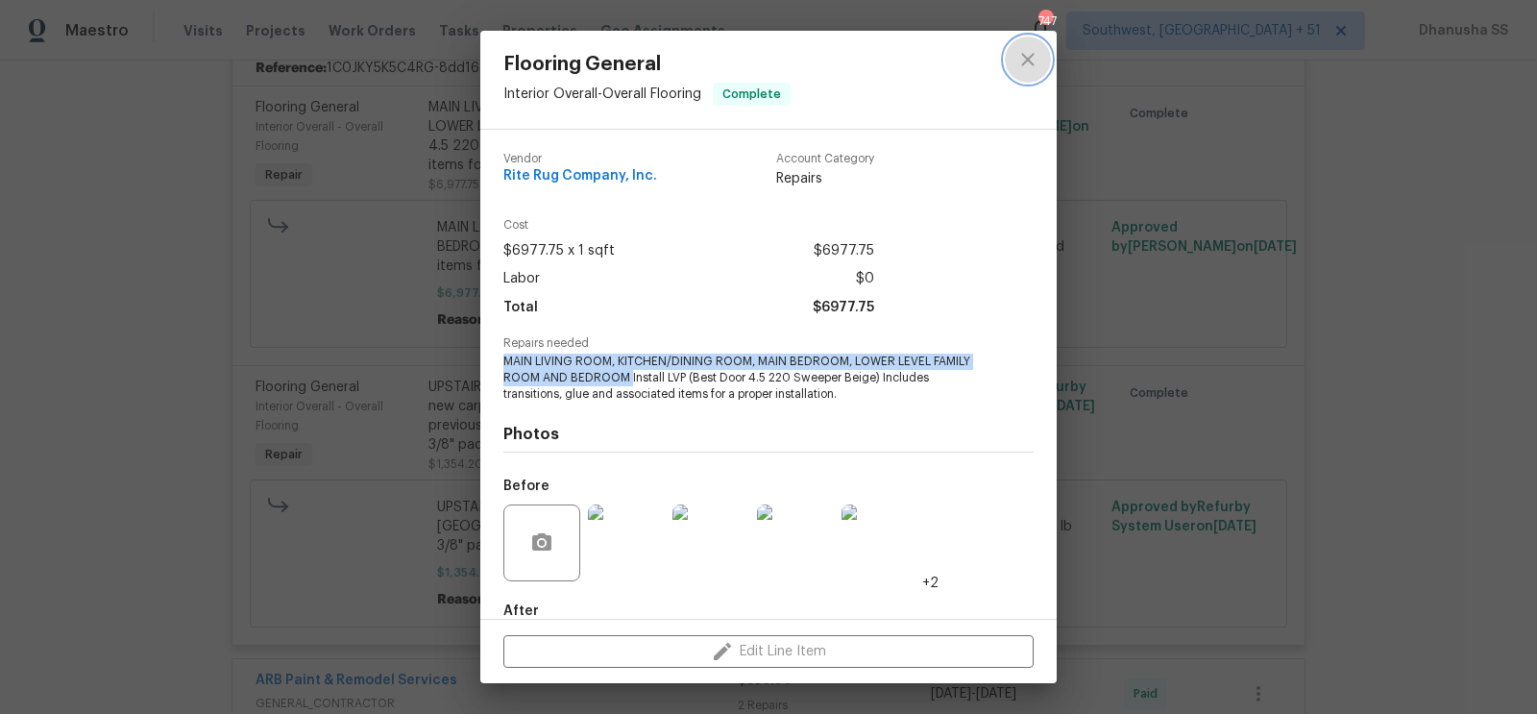
click at [1035, 59] on icon "close" at bounding box center [1028, 59] width 23 height 23
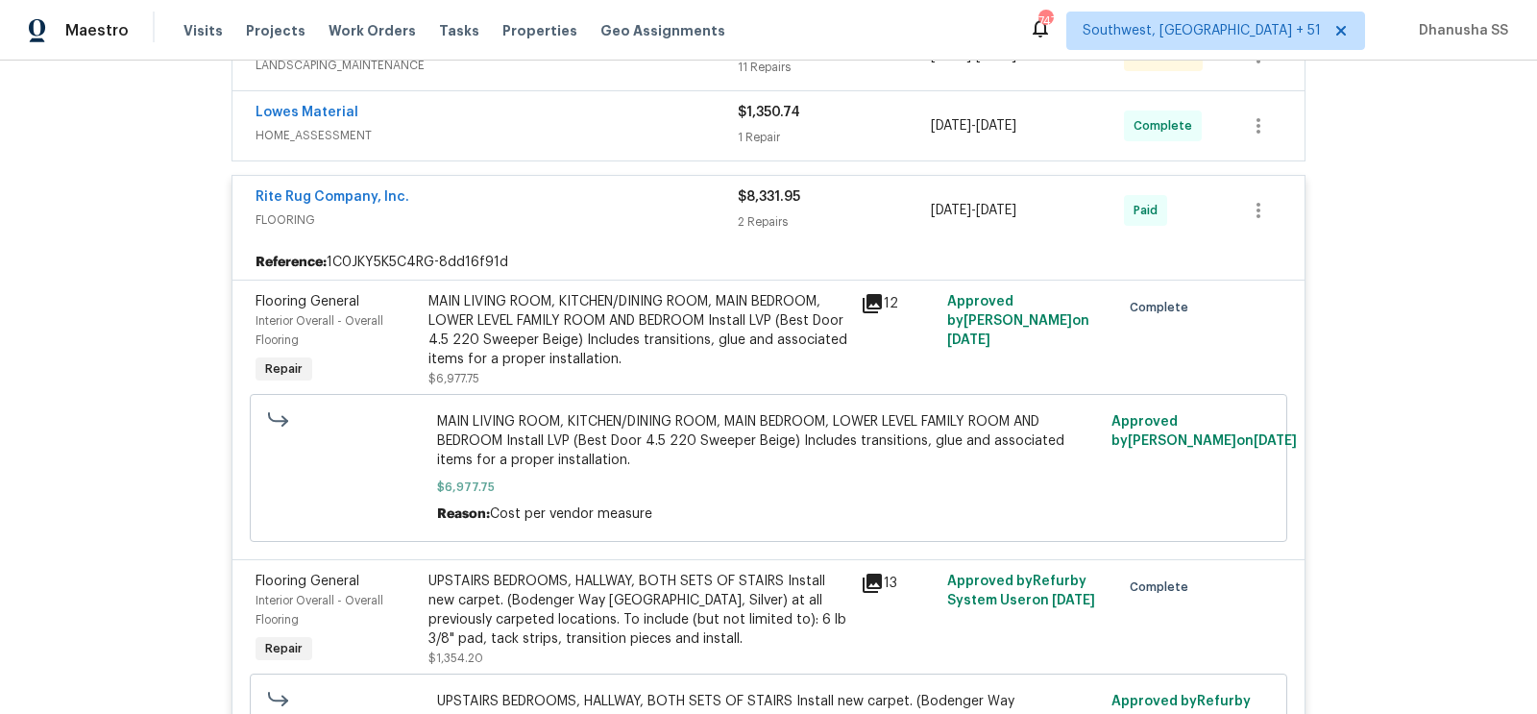
click at [708, 189] on div "Rite Rug Company, Inc." at bounding box center [497, 198] width 482 height 23
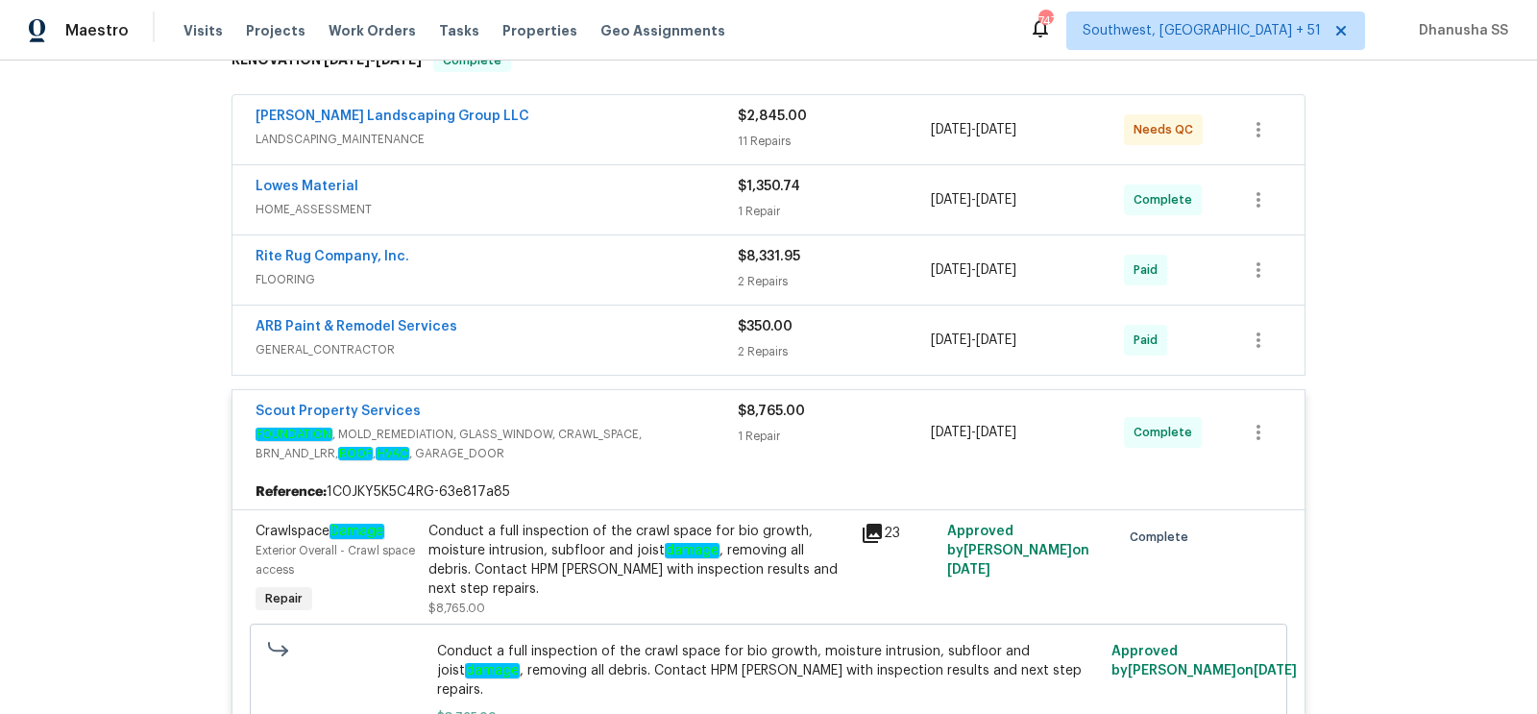
scroll to position [294, 0]
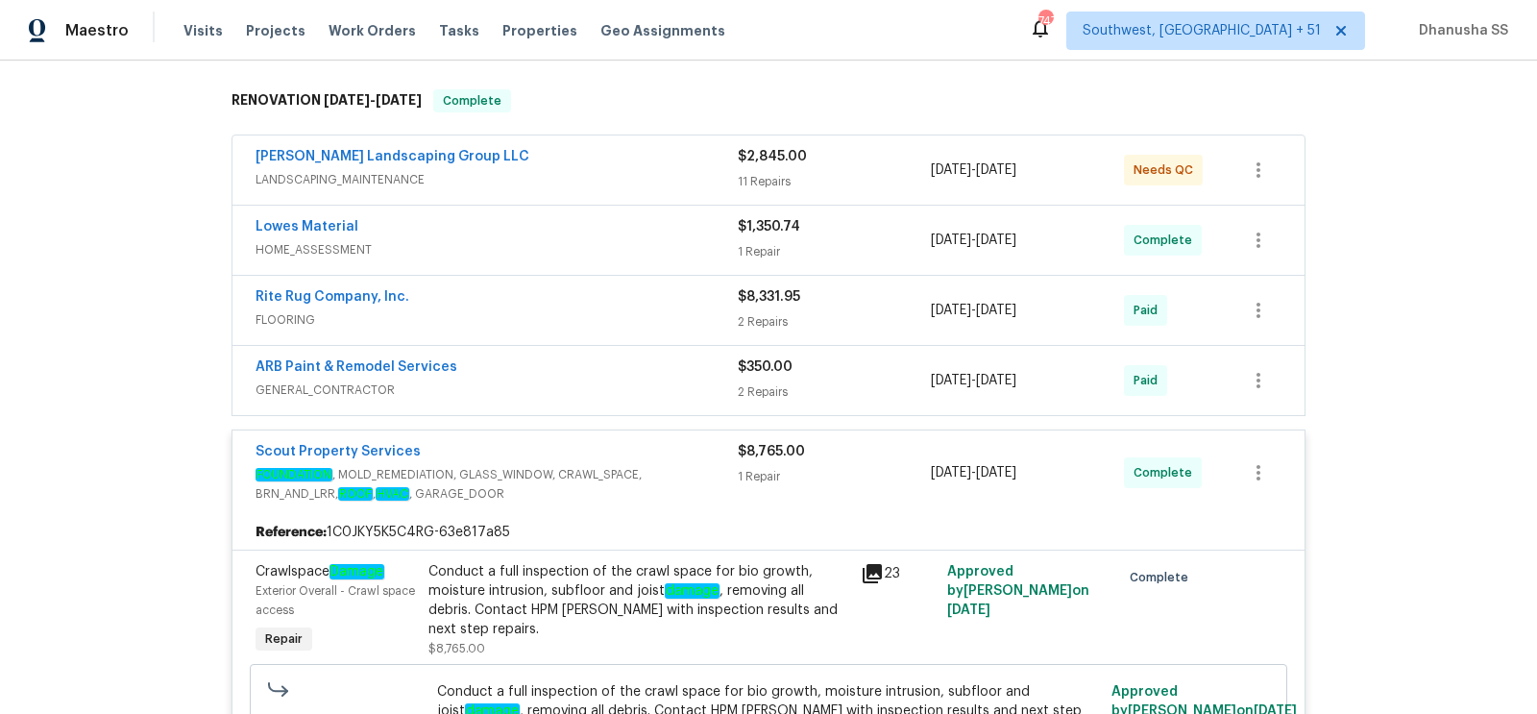
click at [697, 243] on span "HOME_ASSESSMENT" at bounding box center [497, 249] width 482 height 19
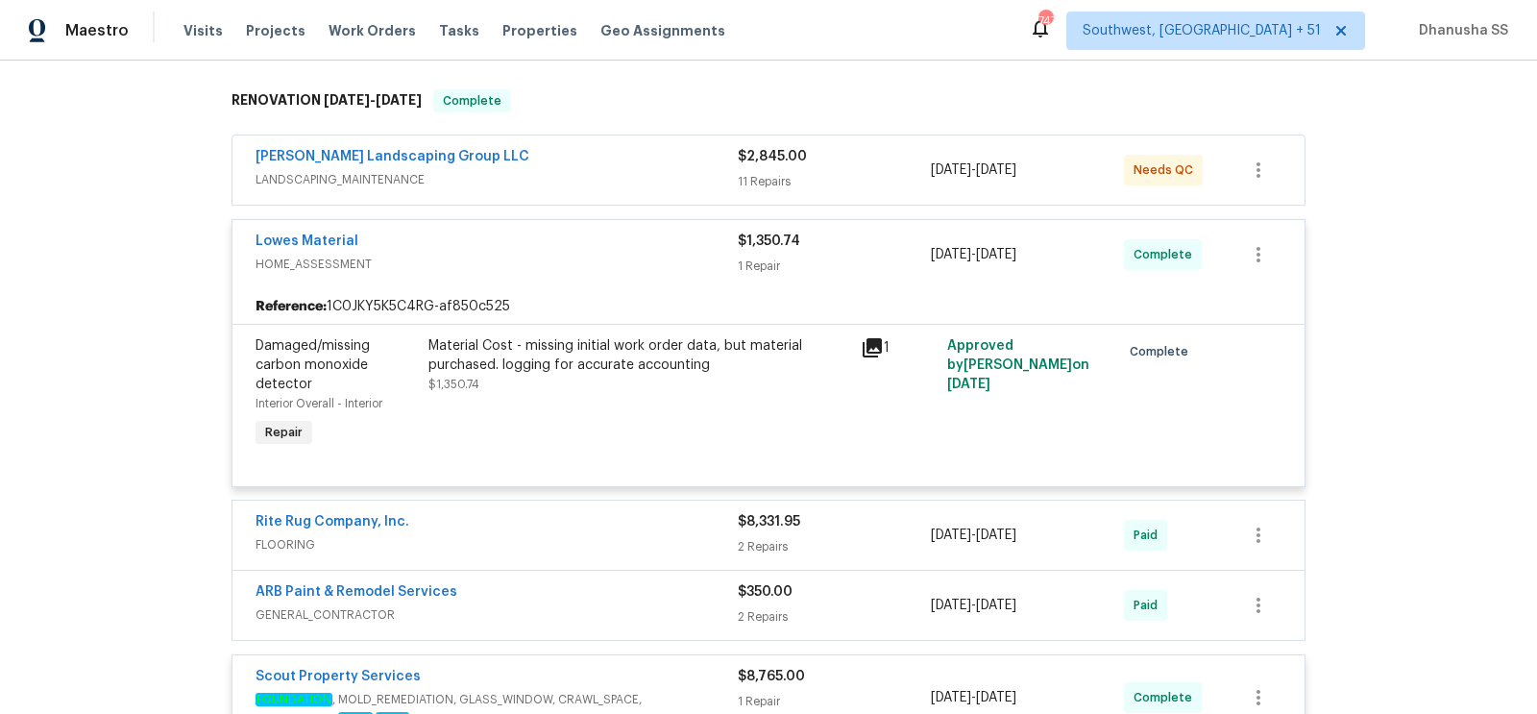
click at [619, 351] on div "Material Cost - missing initial work order data, but material purchased. loggin…" at bounding box center [639, 355] width 421 height 38
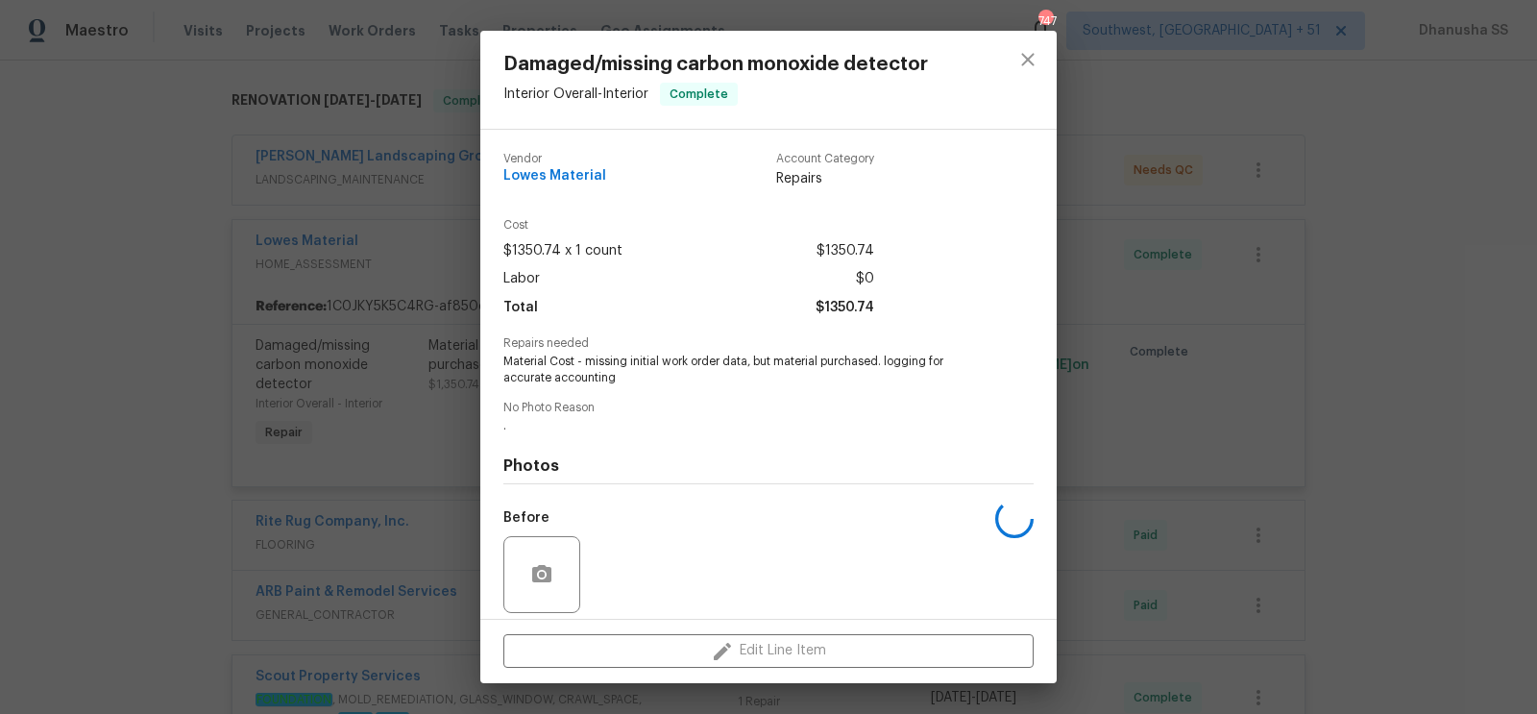
scroll to position [139, 0]
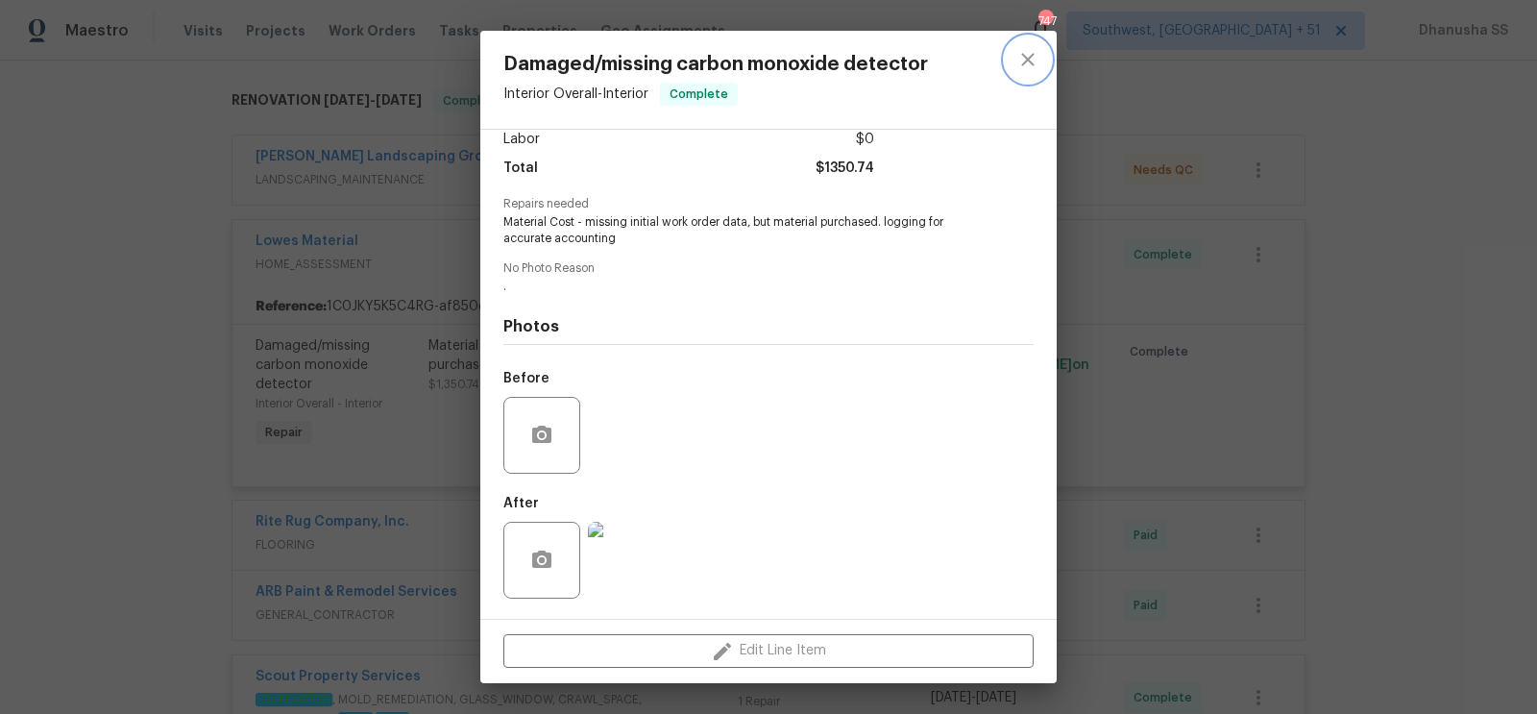
click at [1028, 67] on icon "close" at bounding box center [1028, 59] width 23 height 23
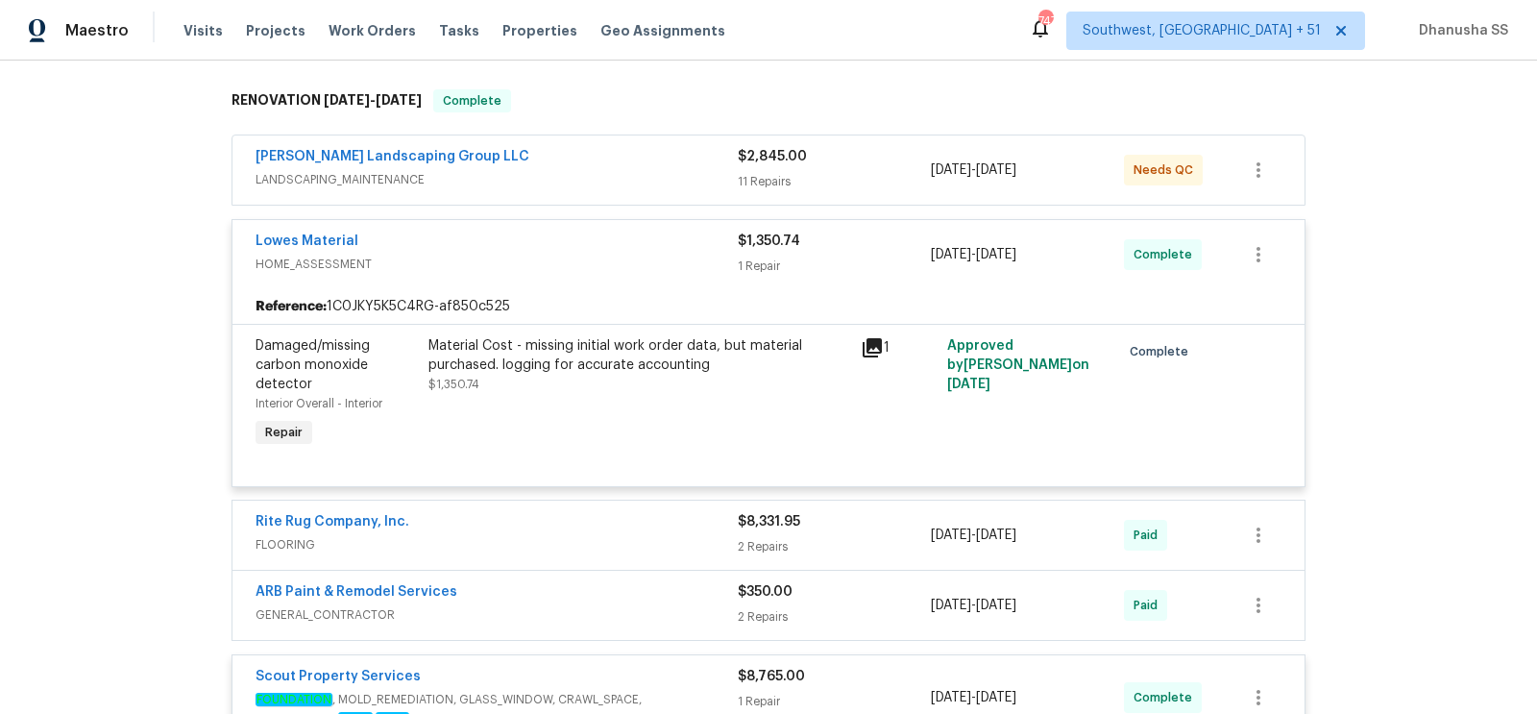
click at [583, 147] on div "[PERSON_NAME] Landscaping Group LLC" at bounding box center [497, 158] width 482 height 23
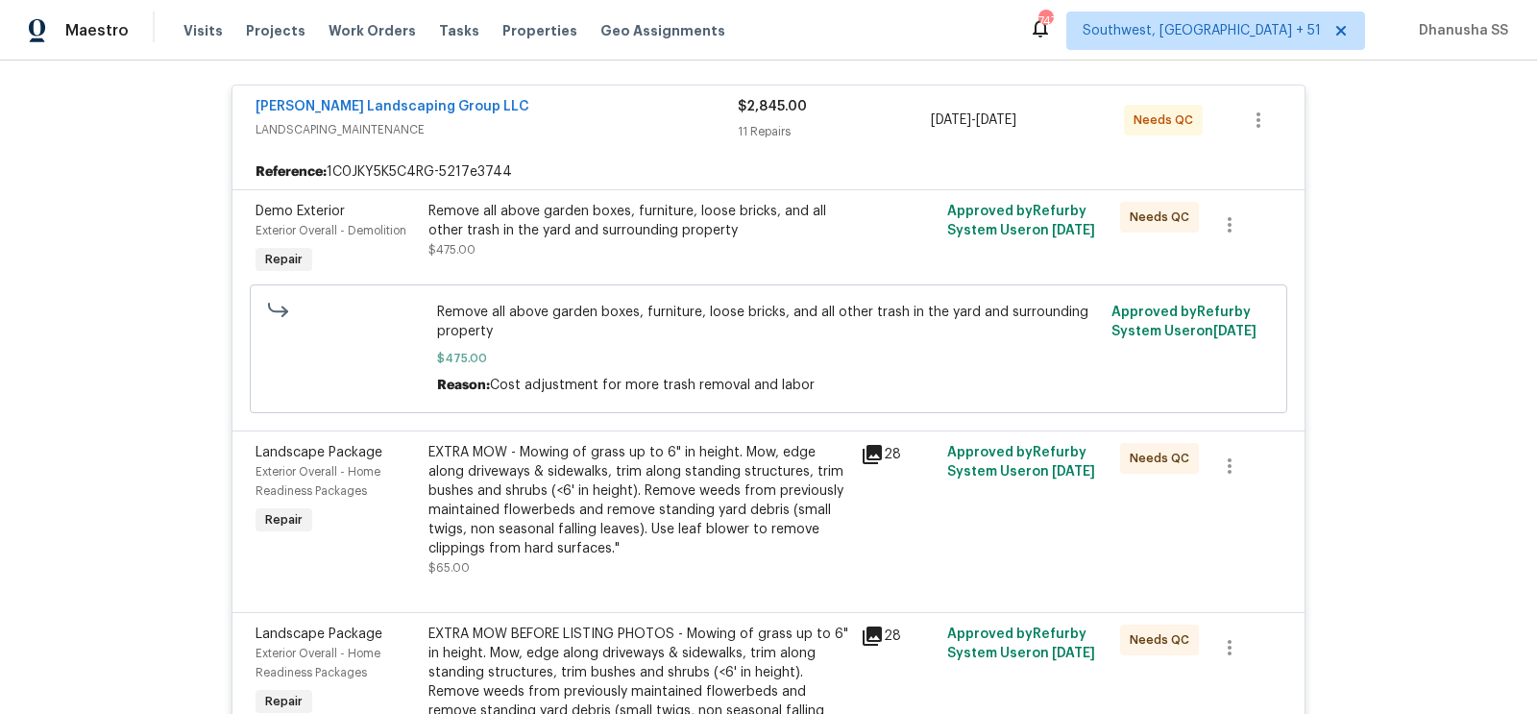
scroll to position [295, 0]
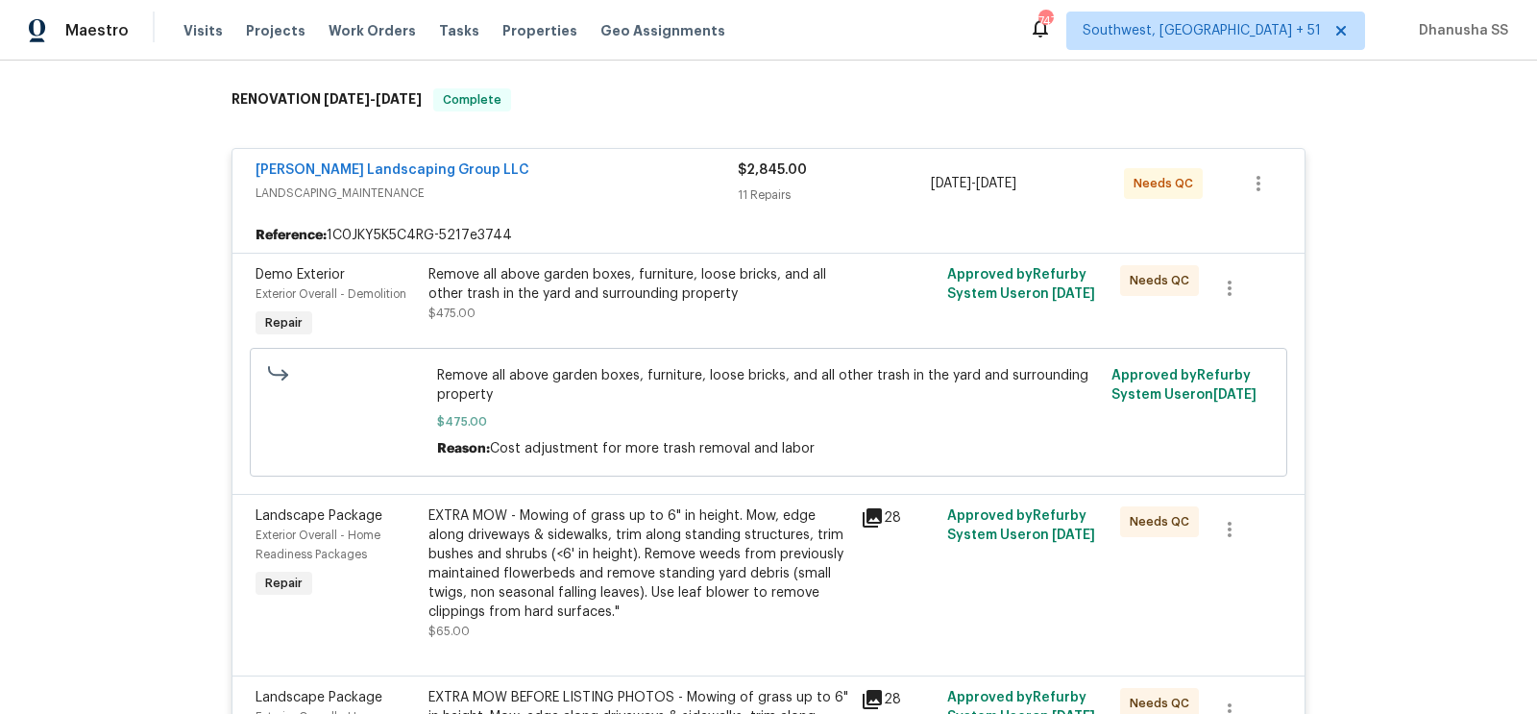
click at [610, 214] on div "[PERSON_NAME] Landscaping Group LLC LANDSCAPING_MAINTENANCE $2,845.00 11 Repair…" at bounding box center [769, 183] width 1072 height 69
click at [598, 181] on div "[PERSON_NAME] Landscaping Group LLC" at bounding box center [497, 171] width 482 height 23
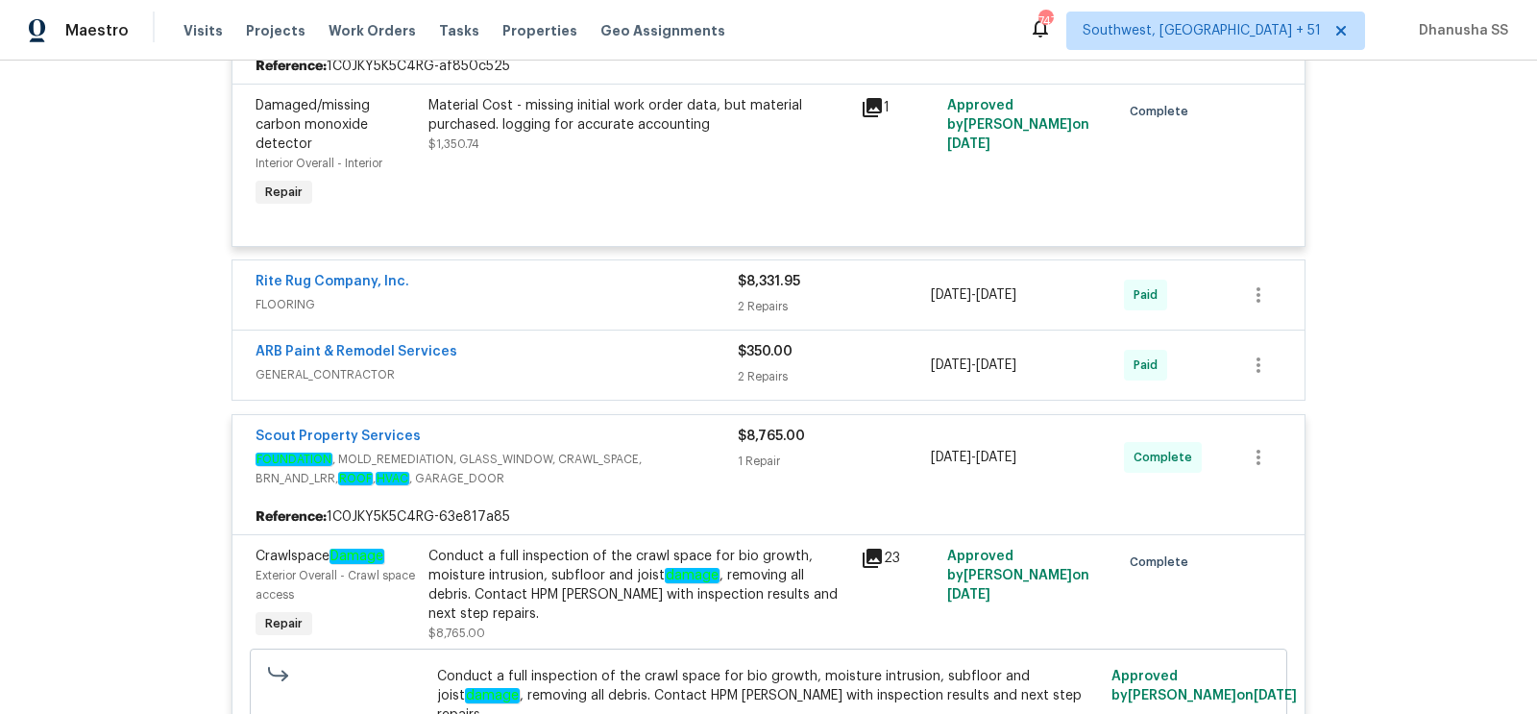
scroll to position [382, 0]
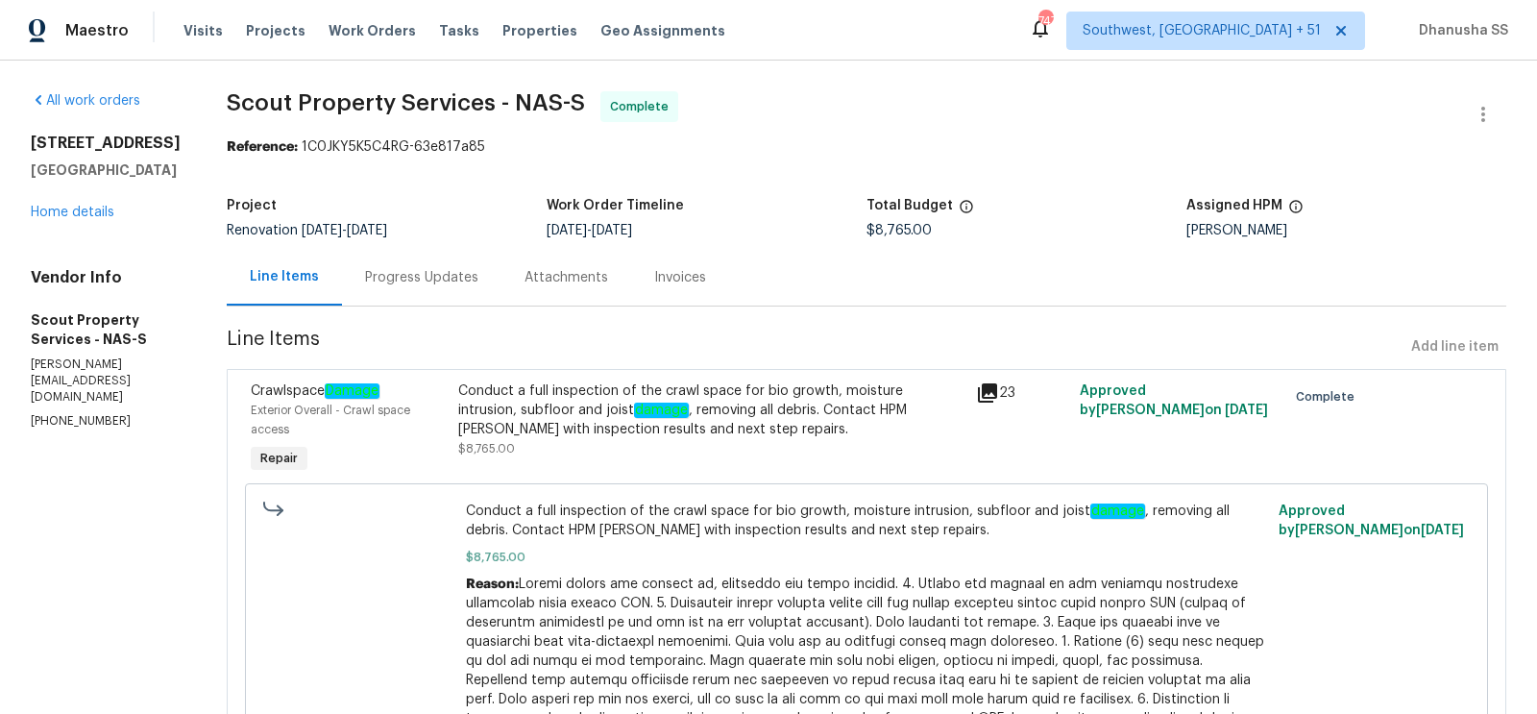
click at [369, 280] on div "Progress Updates" at bounding box center [421, 277] width 113 height 19
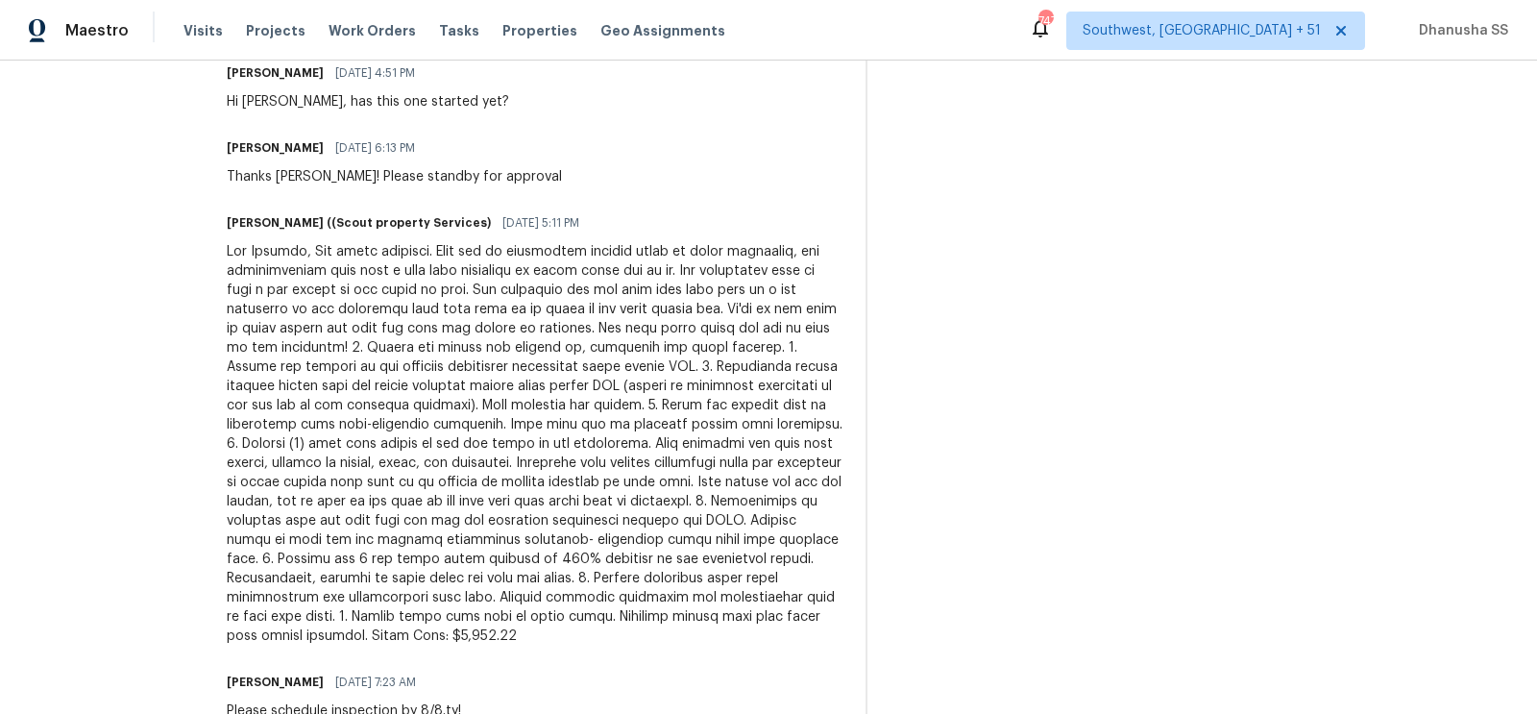
scroll to position [965, 0]
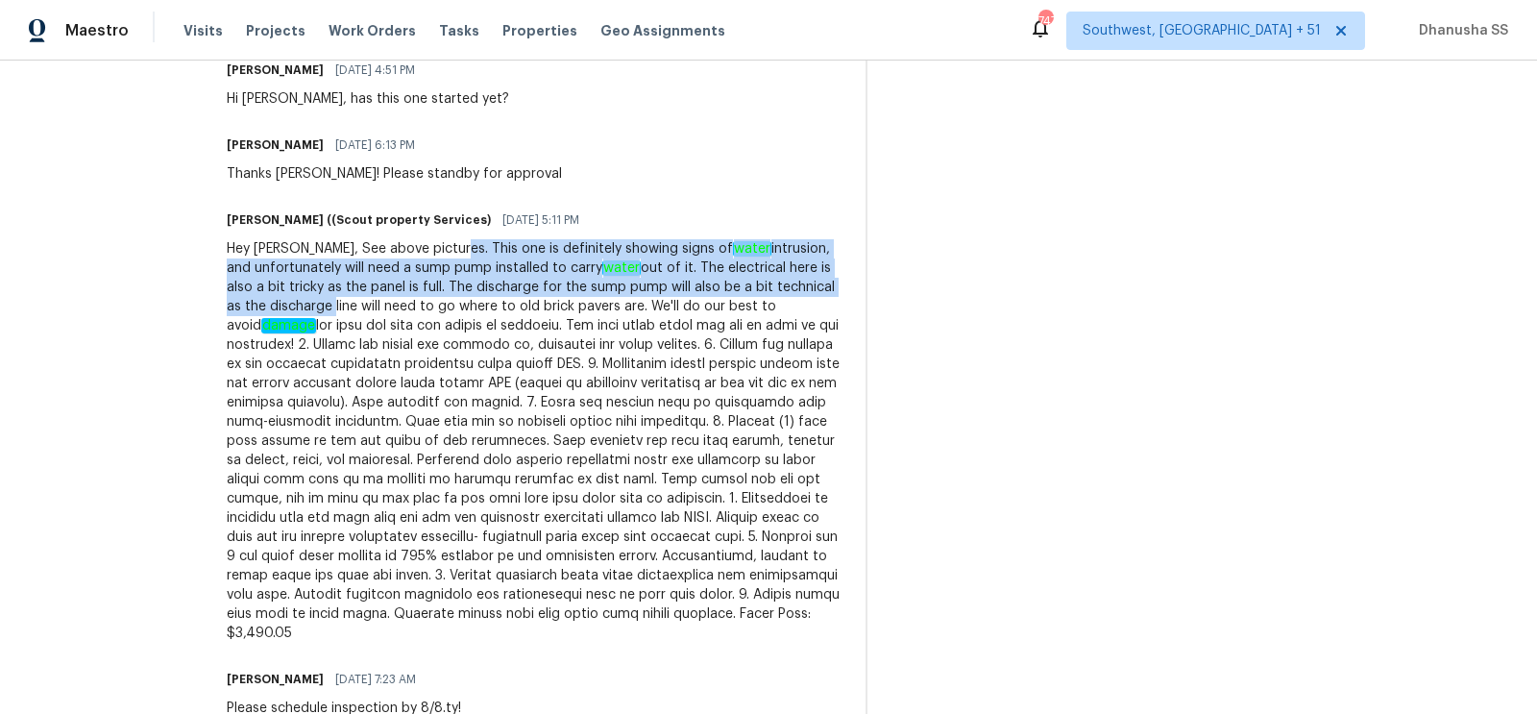
drag, startPoint x: 380, startPoint y: 237, endPoint x: 801, endPoint y: 259, distance: 421.4
click at [803, 259] on div "Hey Cynthia, See above pictures. This one is definitely showing signs of water …" at bounding box center [535, 441] width 616 height 404
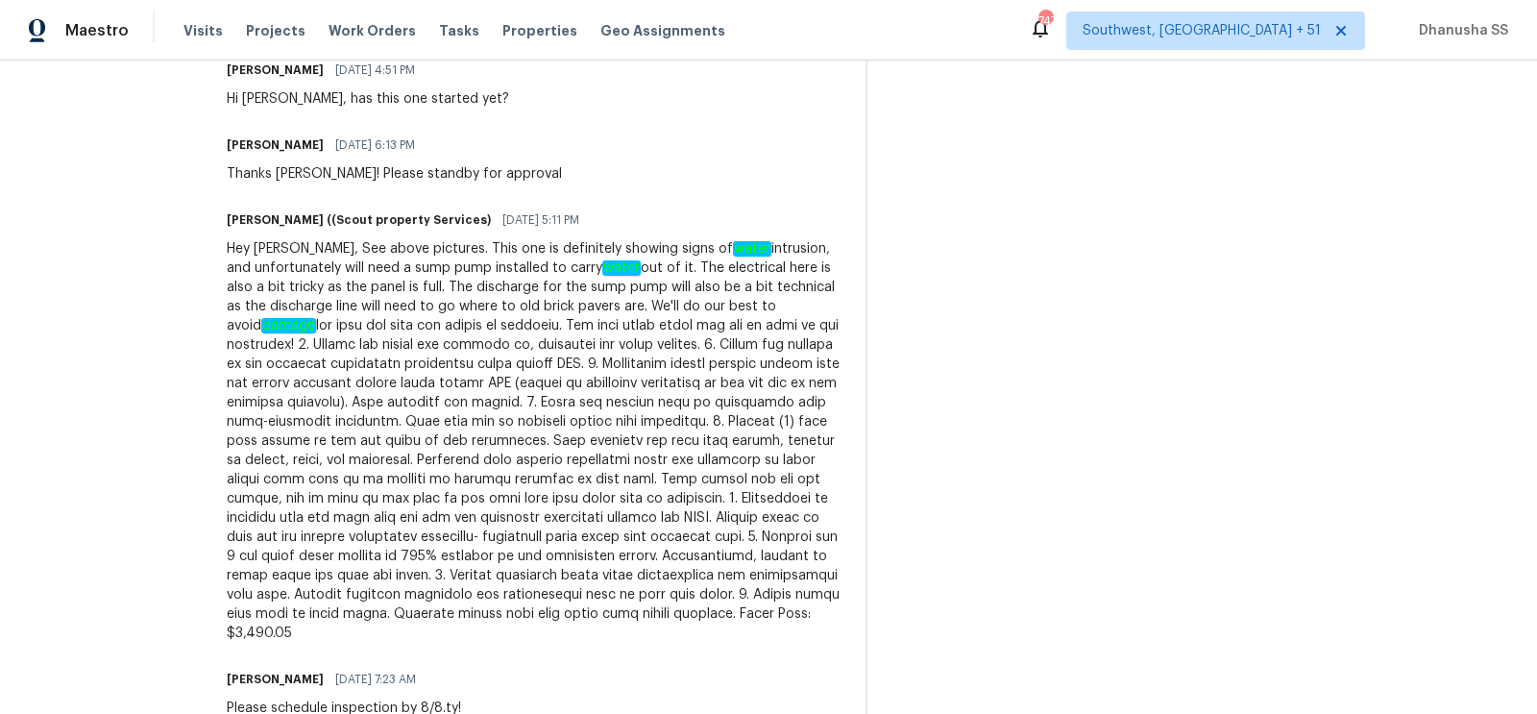
click at [798, 168] on div "Trade Partner Updates Cynthia Upshaw 08/29/2025 4:26 AM Ty Trevor Lucas ((Scout…" at bounding box center [535, 214] width 616 height 1053
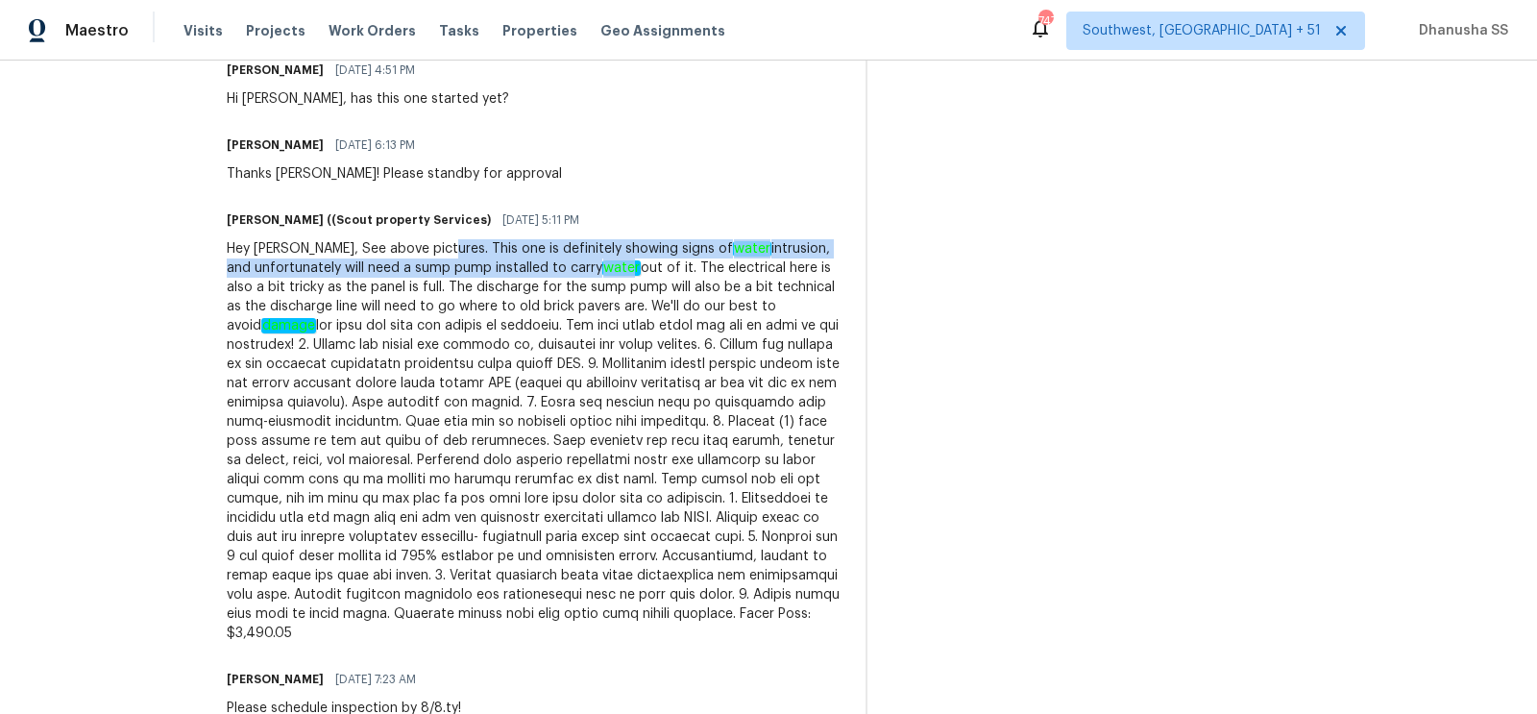
drag, startPoint x: 368, startPoint y: 230, endPoint x: 530, endPoint y: 241, distance: 162.8
click at [530, 241] on div "Hey Cynthia, See above pictures. This one is definitely showing signs of water …" at bounding box center [535, 441] width 616 height 404
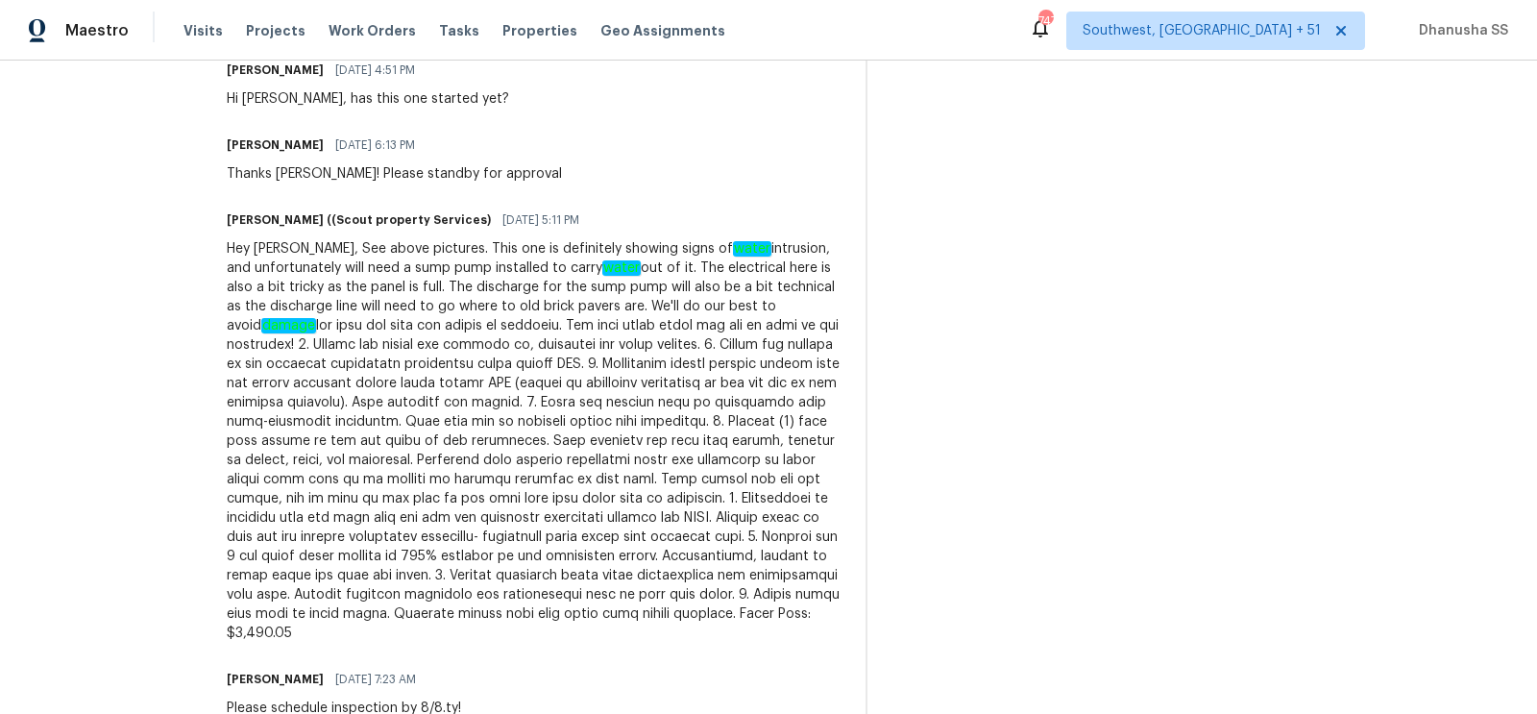
click at [600, 211] on div "Trevor Lucas ((Scout property Services) 08/06/2025 5:11 PM" at bounding box center [535, 220] width 616 height 27
drag, startPoint x: 388, startPoint y: 245, endPoint x: 622, endPoint y: 248, distance: 233.5
click at [622, 248] on div "Hey Cynthia, See above pictures. This one is definitely showing signs of water …" at bounding box center [535, 441] width 616 height 404
click at [595, 244] on div "Hey Cynthia, See above pictures. This one is definitely showing signs of water …" at bounding box center [535, 441] width 616 height 404
drag, startPoint x: 595, startPoint y: 244, endPoint x: 816, endPoint y: 250, distance: 221.1
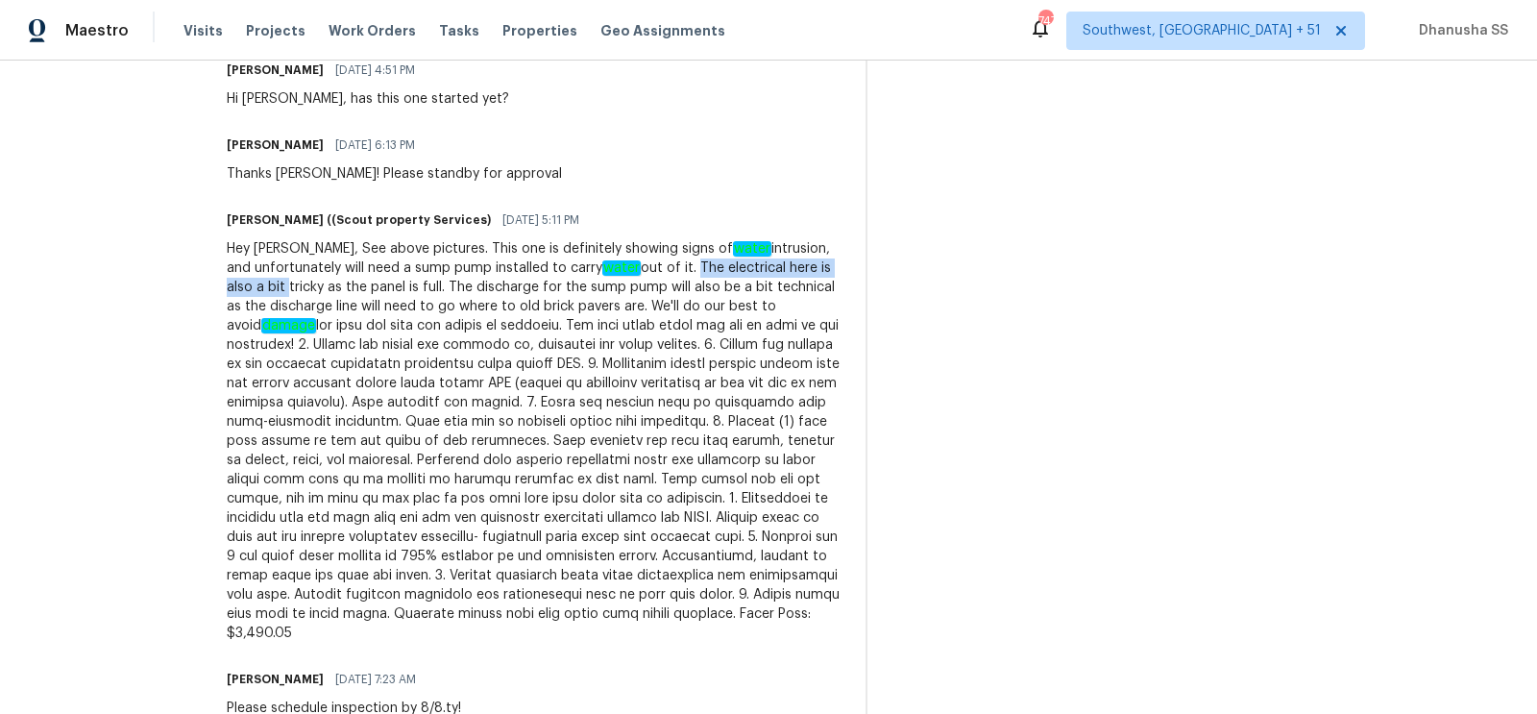
click at [816, 250] on div "Trade Partner Updates Cynthia Upshaw 08/29/2025 4:26 AM Ty Trevor Lucas ((Scout…" at bounding box center [867, 214] width 1280 height 1053
click at [743, 207] on div "Trevor Lucas ((Scout property Services) 08/06/2025 5:11 PM" at bounding box center [535, 220] width 616 height 27
drag, startPoint x: 210, startPoint y: 282, endPoint x: 369, endPoint y: 294, distance: 158.9
click at [369, 294] on div "Hey Cynthia, See above pictures. This one is definitely showing signs of water …" at bounding box center [535, 441] width 616 height 404
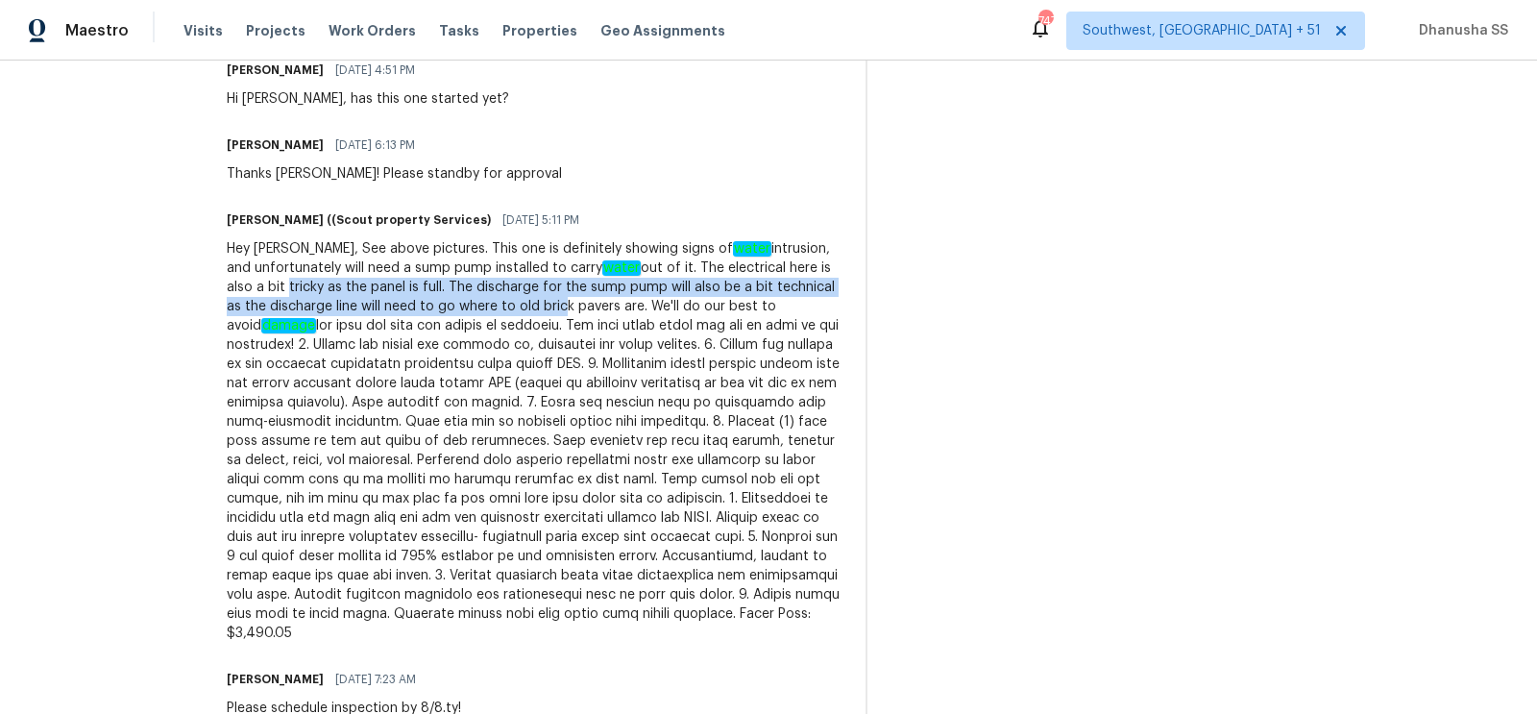
drag, startPoint x: 376, startPoint y: 282, endPoint x: 797, endPoint y: 252, distance: 422.9
click at [797, 252] on div "Hey Cynthia, See above pictures. This one is definitely showing signs of water …" at bounding box center [535, 441] width 616 height 404
click at [320, 290] on div "Hey Cynthia, See above pictures. This one is definitely showing signs of water …" at bounding box center [535, 441] width 616 height 404
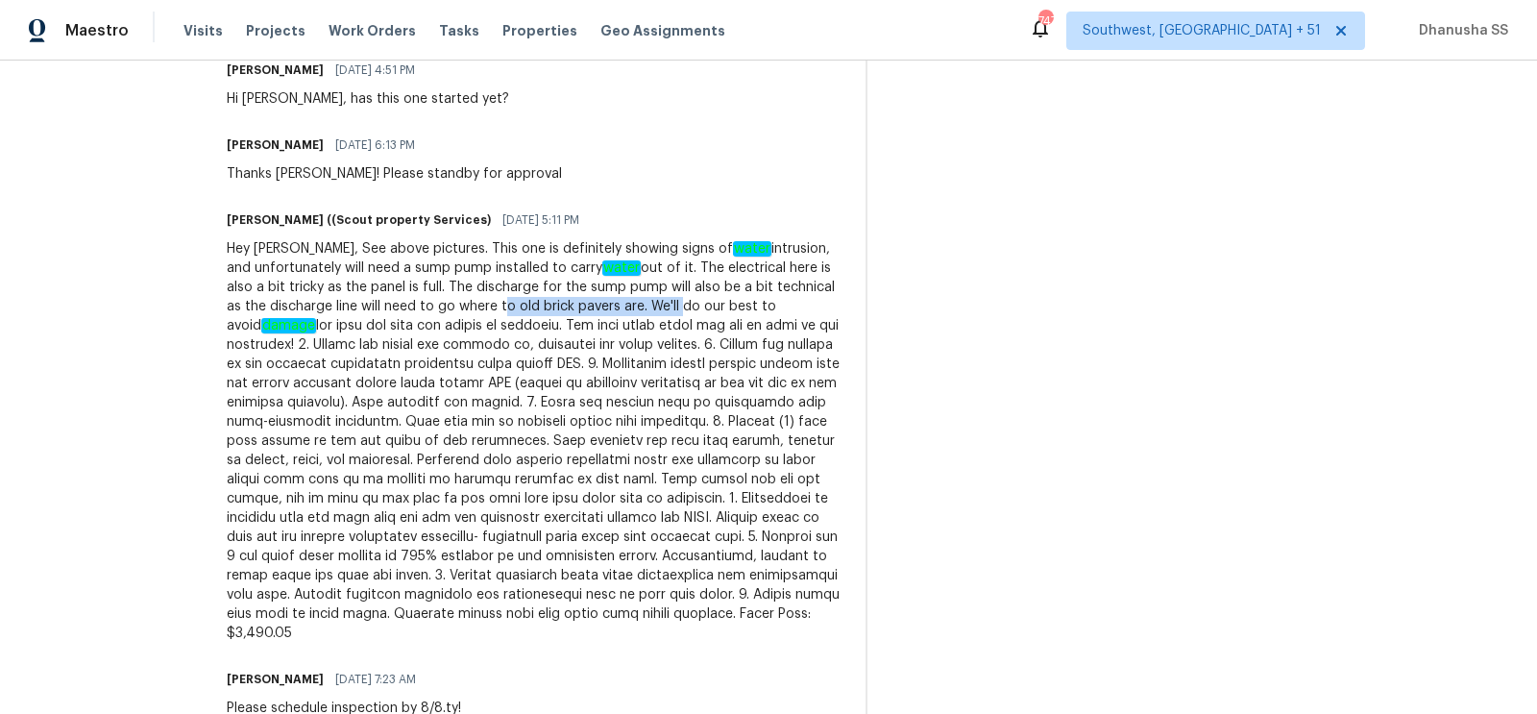
drag, startPoint x: 320, startPoint y: 290, endPoint x: 490, endPoint y: 294, distance: 170.1
click at [490, 294] on div "Hey Cynthia, See above pictures. This one is definitely showing signs of water …" at bounding box center [535, 441] width 616 height 404
click at [465, 286] on div "Hey Cynthia, See above pictures. This one is definitely showing signs of water …" at bounding box center [535, 441] width 616 height 404
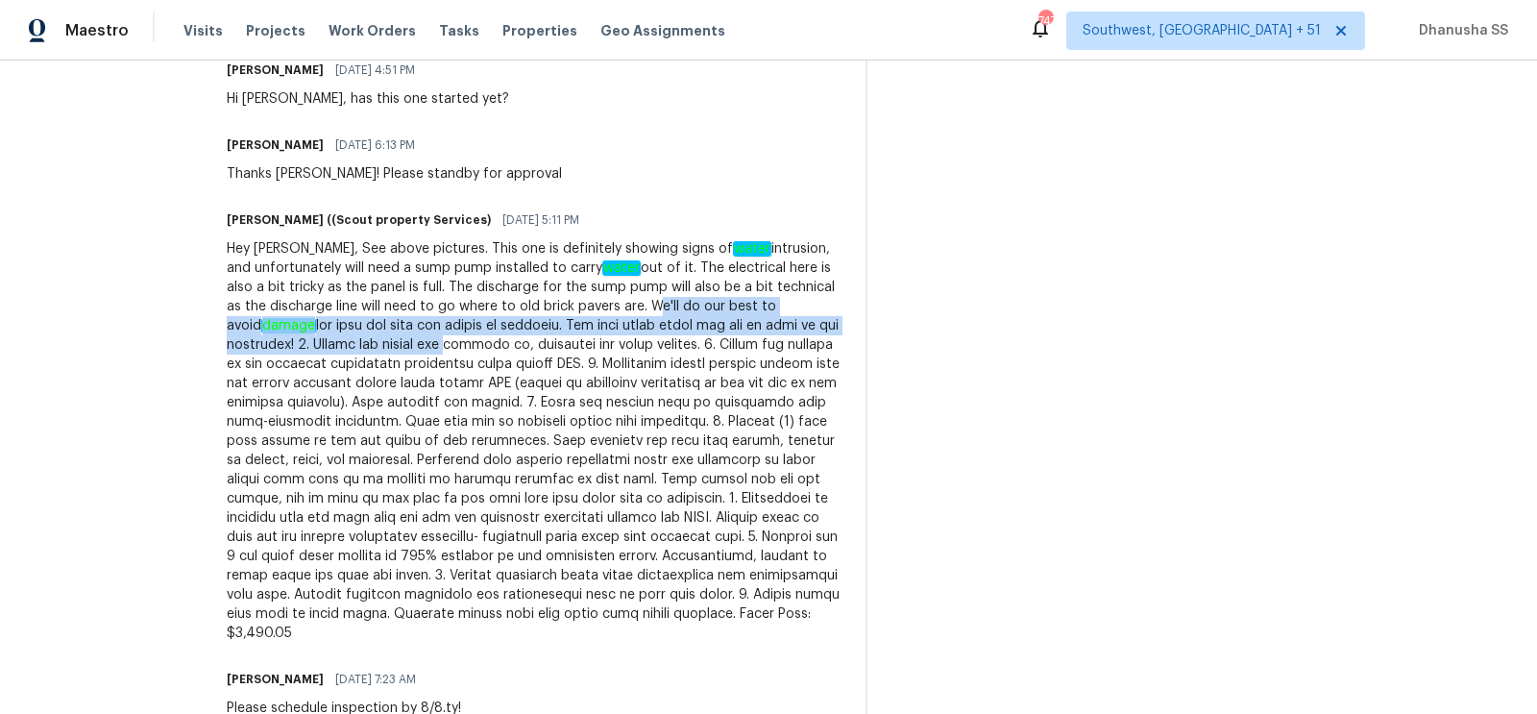
drag, startPoint x: 465, startPoint y: 286, endPoint x: 786, endPoint y: 304, distance: 321.4
click at [786, 304] on div "Hey Cynthia, See above pictures. This one is definitely showing signs of water …" at bounding box center [535, 441] width 616 height 404
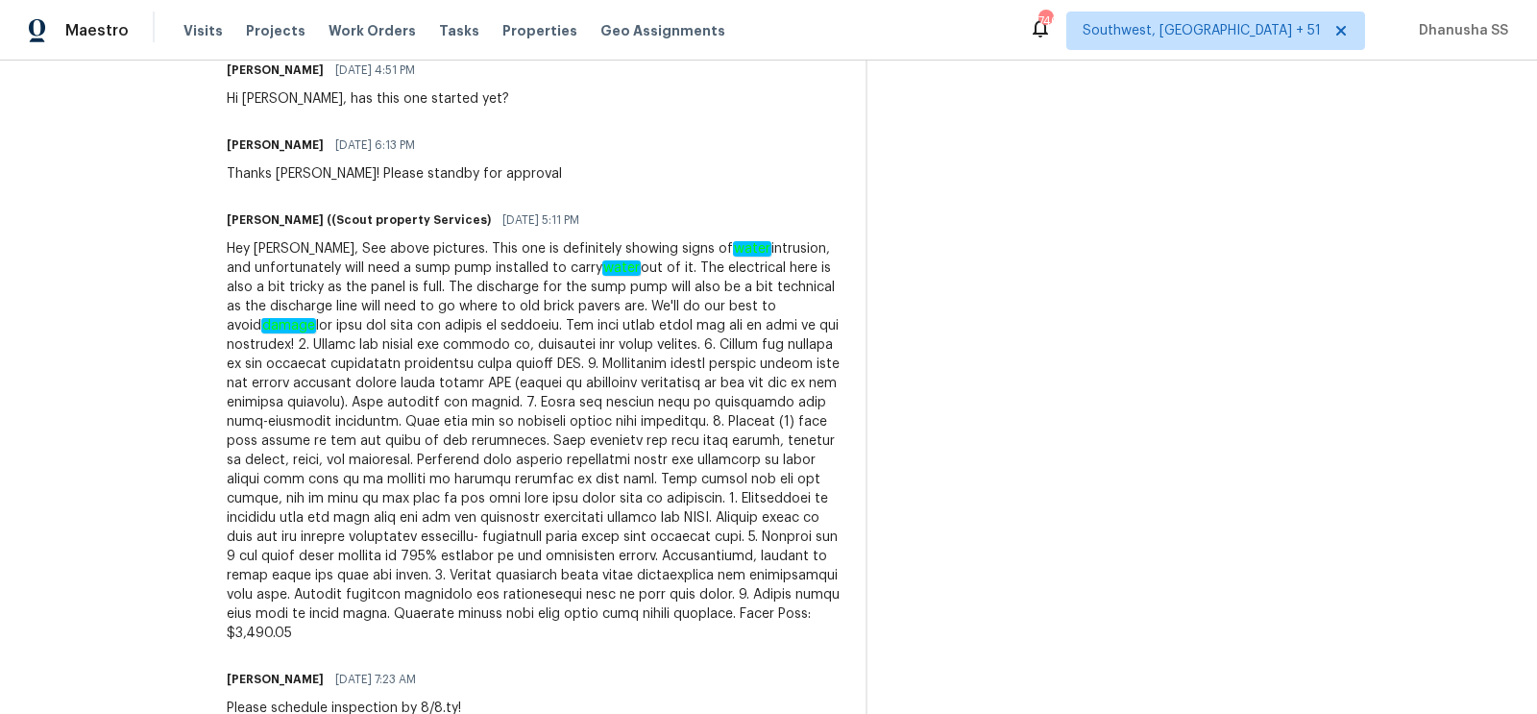
click at [593, 351] on div "Hey Cynthia, See above pictures. This one is definitely showing signs of water …" at bounding box center [535, 441] width 616 height 404
drag, startPoint x: 549, startPoint y: 345, endPoint x: 660, endPoint y: 344, distance: 111.5
click at [660, 344] on div "Hey Cynthia, See above pictures. This one is definitely showing signs of water …" at bounding box center [535, 441] width 616 height 404
copy div "e wooden flooring"
drag, startPoint x: 506, startPoint y: 440, endPoint x: 687, endPoint y: 446, distance: 180.7
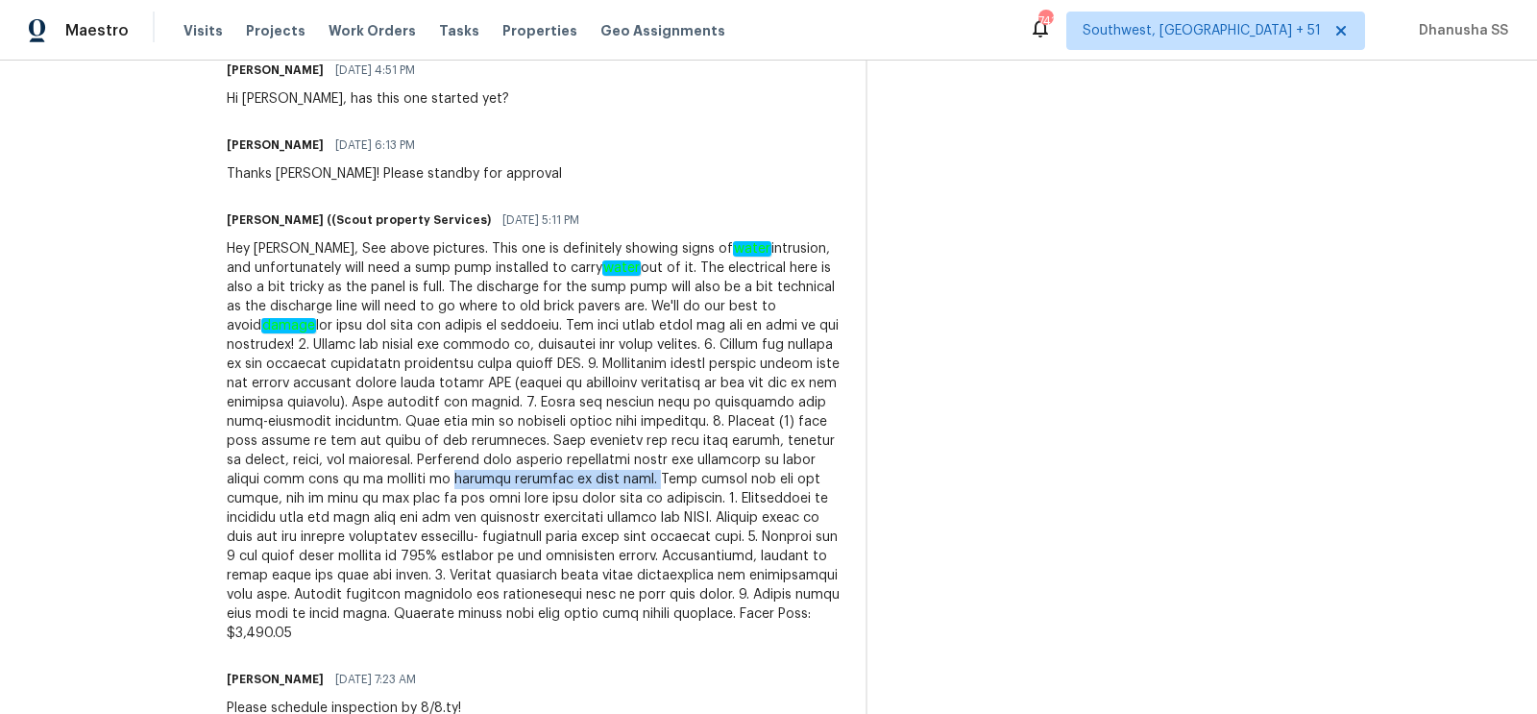
click at [687, 446] on div "Hey Cynthia, See above pictures. This one is definitely showing signs of water …" at bounding box center [535, 441] width 616 height 404
copy div "install drainage to rear lawn."
drag, startPoint x: 653, startPoint y: 493, endPoint x: 238, endPoint y: 520, distance: 415.9
click at [238, 520] on div "Hey Cynthia, See above pictures. This one is definitely showing signs of water …" at bounding box center [535, 441] width 616 height 404
copy div "Install new 6 mil black vapor barrier"
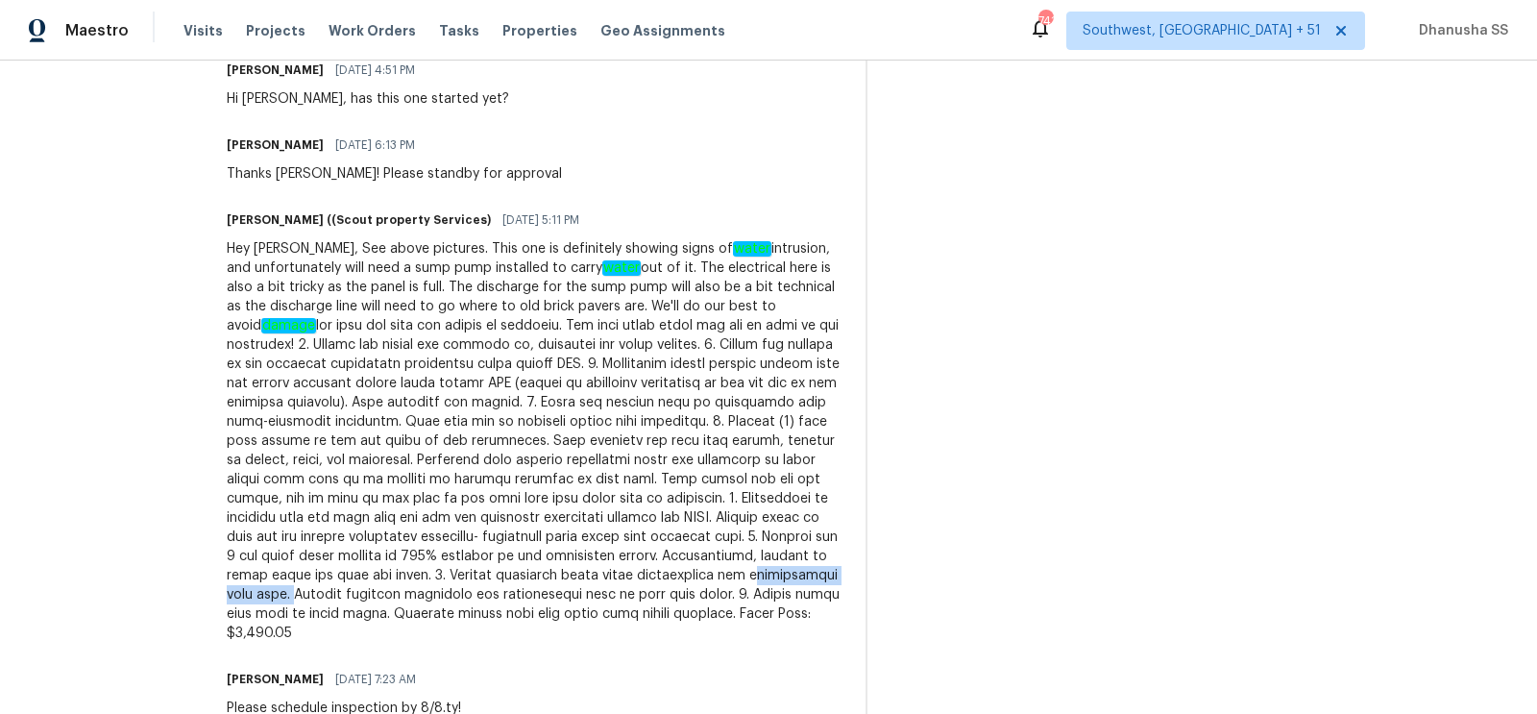
drag, startPoint x: 535, startPoint y: 540, endPoint x: 691, endPoint y: 542, distance: 155.7
click at [691, 542] on div "Hey Cynthia, See above pictures. This one is definitely showing signs of water …" at bounding box center [535, 441] width 616 height 404
copy div "condensation line pump."
drag, startPoint x: 527, startPoint y: 557, endPoint x: 753, endPoint y: 554, distance: 226.8
click at [753, 554] on div "Hey Cynthia, See above pictures. This one is definitely showing signs of water …" at bounding box center [535, 441] width 616 height 404
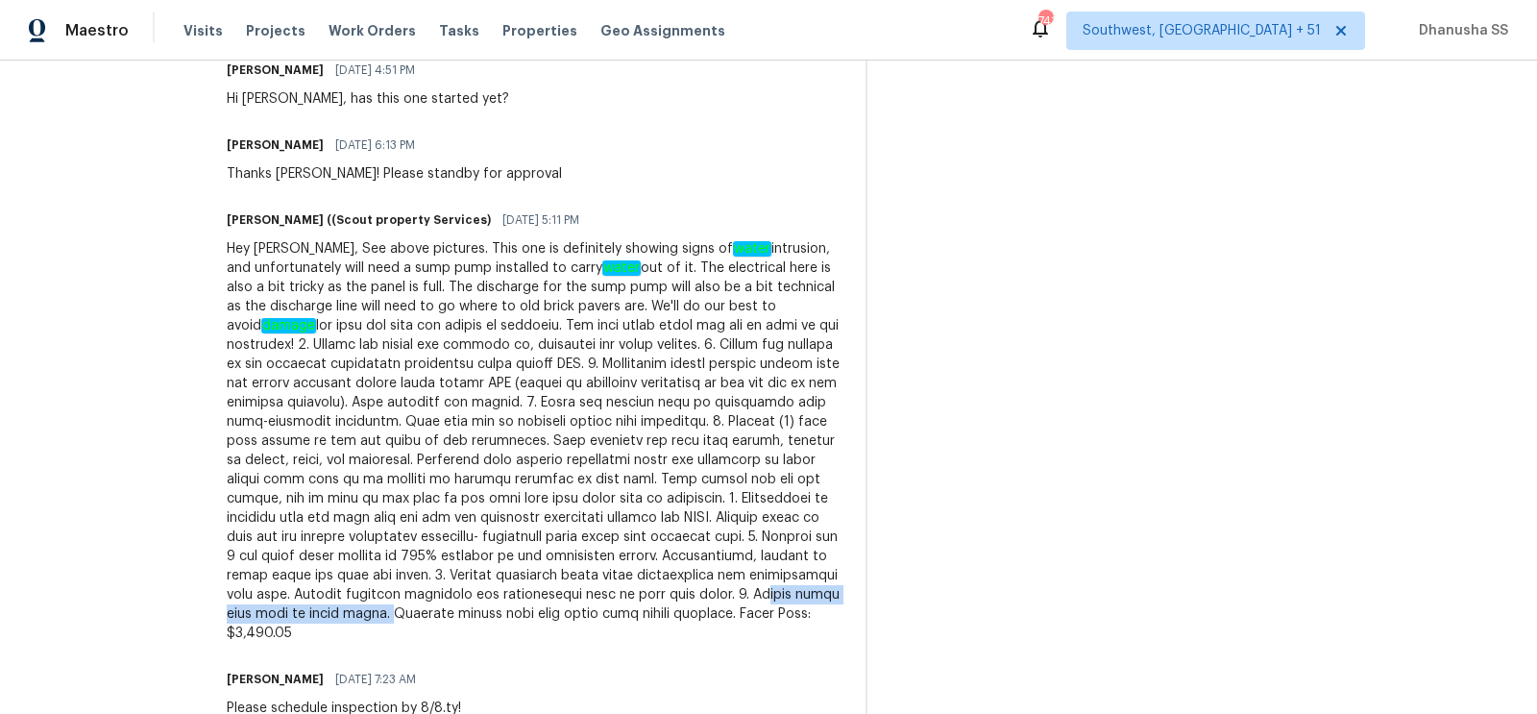
click at [753, 554] on div "Hey Cynthia, See above pictures. This one is definitely showing signs of water …" at bounding box center [535, 441] width 616 height 404
drag, startPoint x: 522, startPoint y: 560, endPoint x: 761, endPoint y: 560, distance: 239.2
click at [761, 560] on div "Hey Cynthia, See above pictures. This one is definitely showing signs of water …" at bounding box center [535, 441] width 616 height 404
copy div "Repair dryer vent line in crawl space."
